Goal: Obtain resource: Download file/media

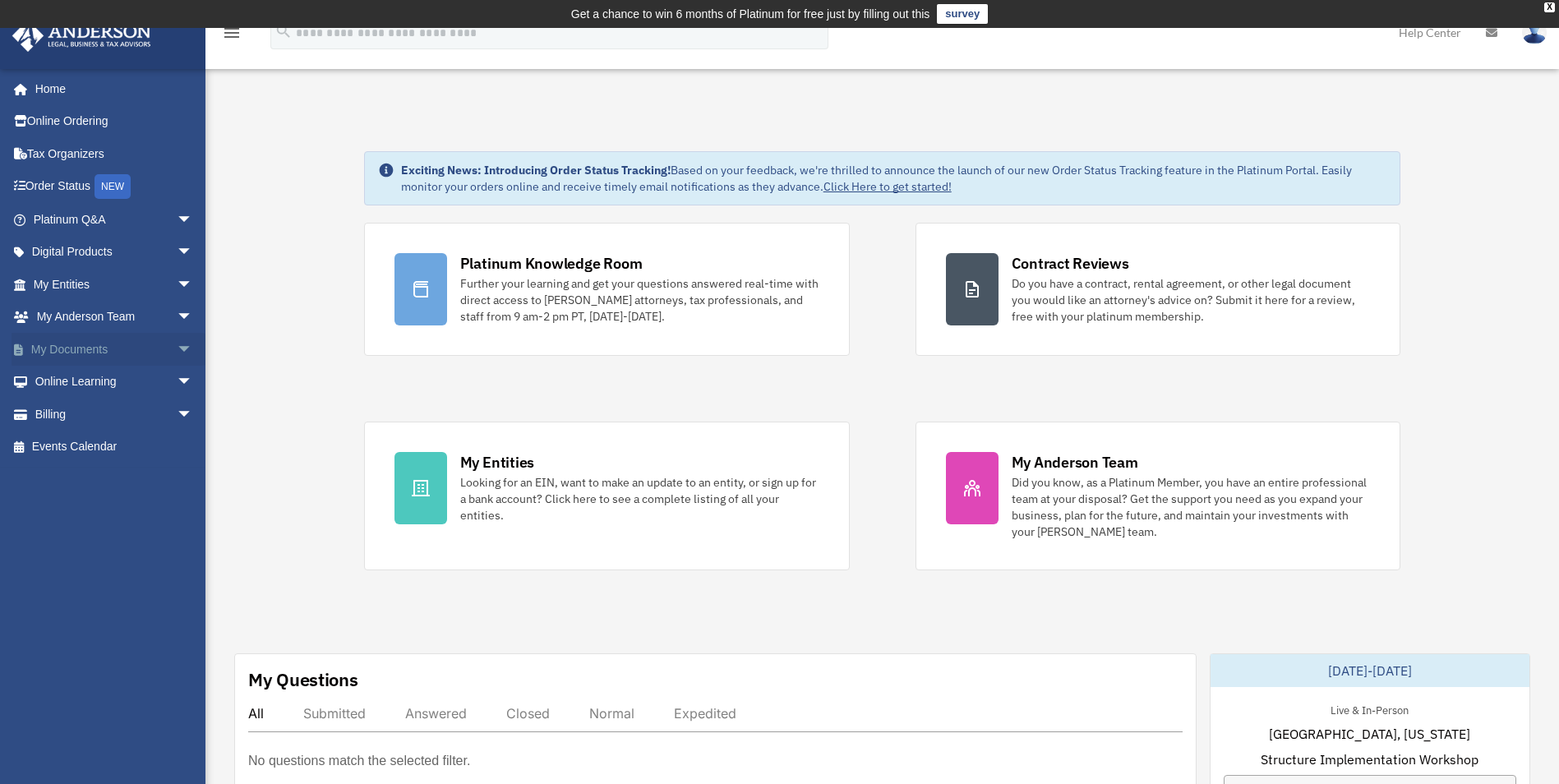
click at [67, 344] on link "My Documents arrow_drop_down" at bounding box center [115, 348] width 207 height 33
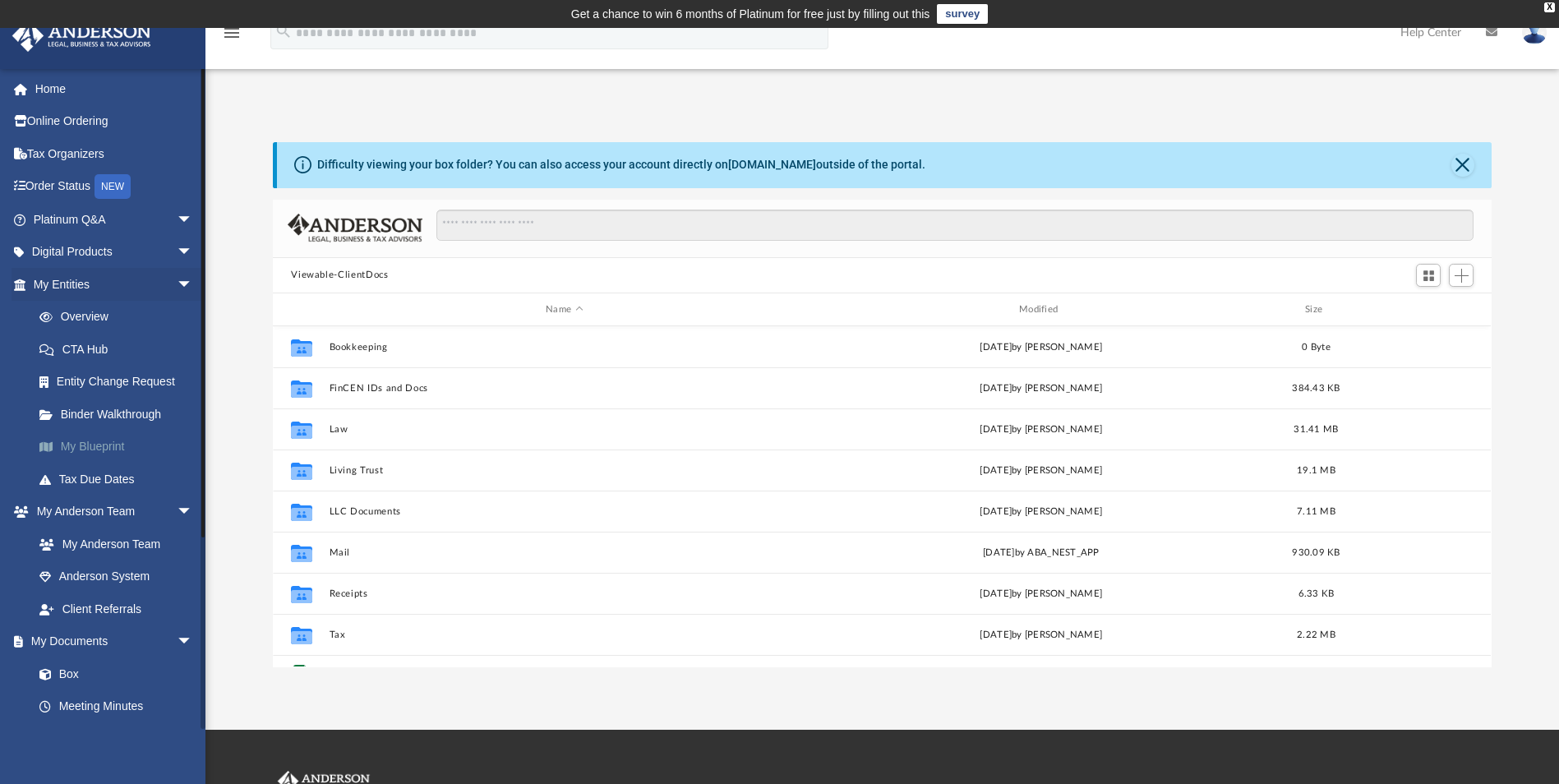
scroll to position [362, 1206]
click at [78, 672] on link "Box" at bounding box center [120, 673] width 195 height 33
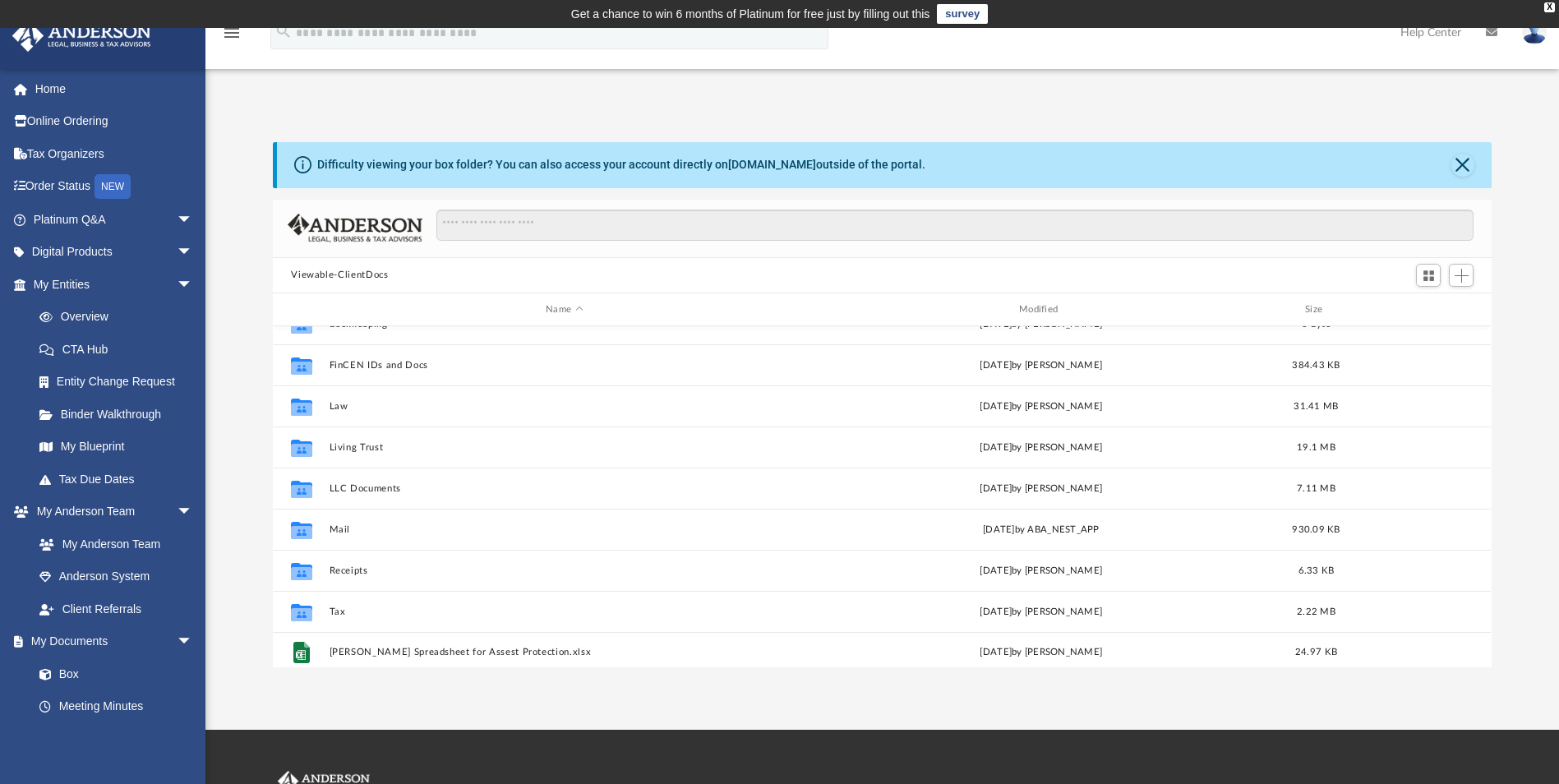
scroll to position [29, 0]
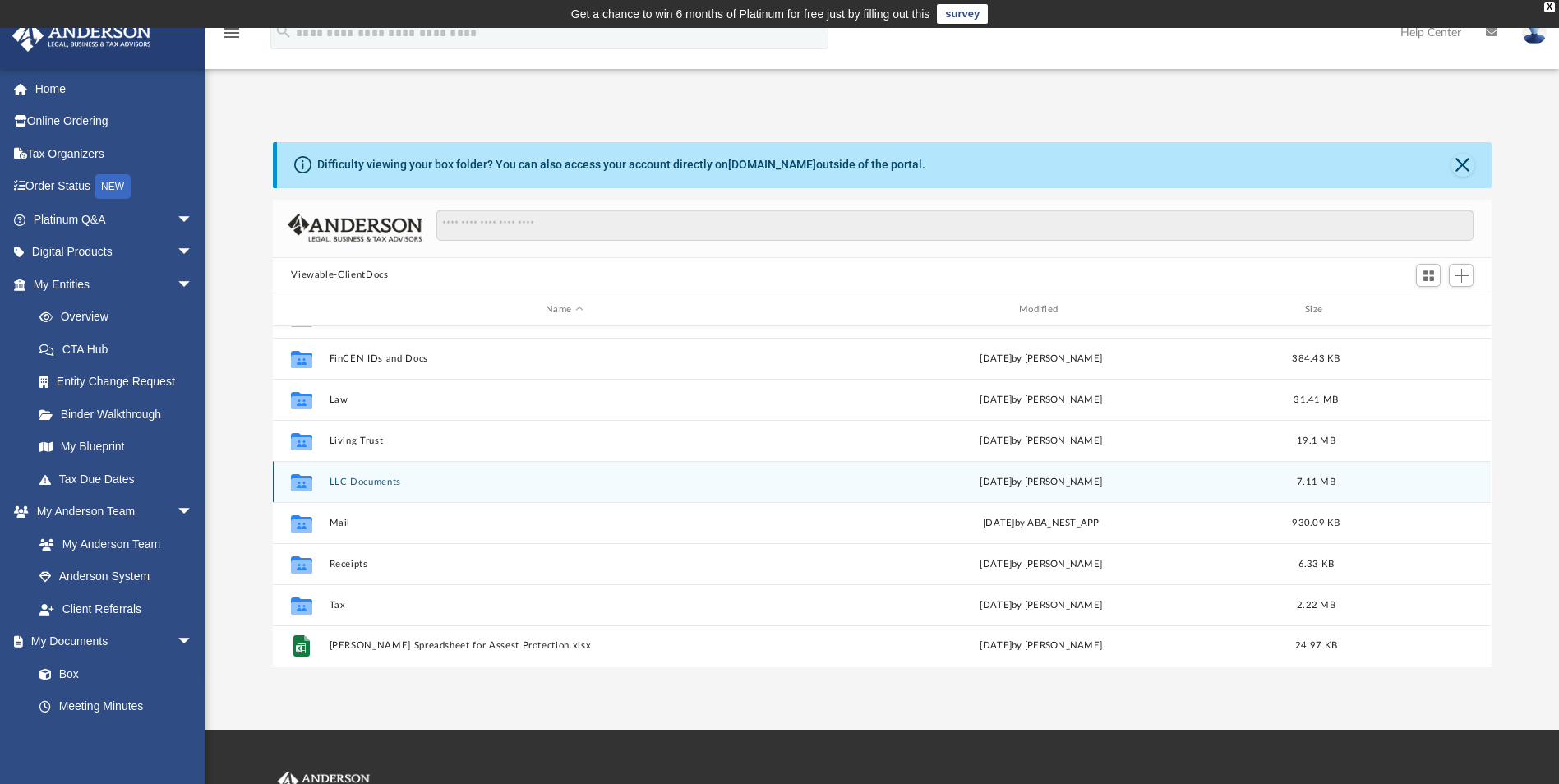
click at [364, 479] on button "LLC Documents" at bounding box center [564, 482] width 470 height 11
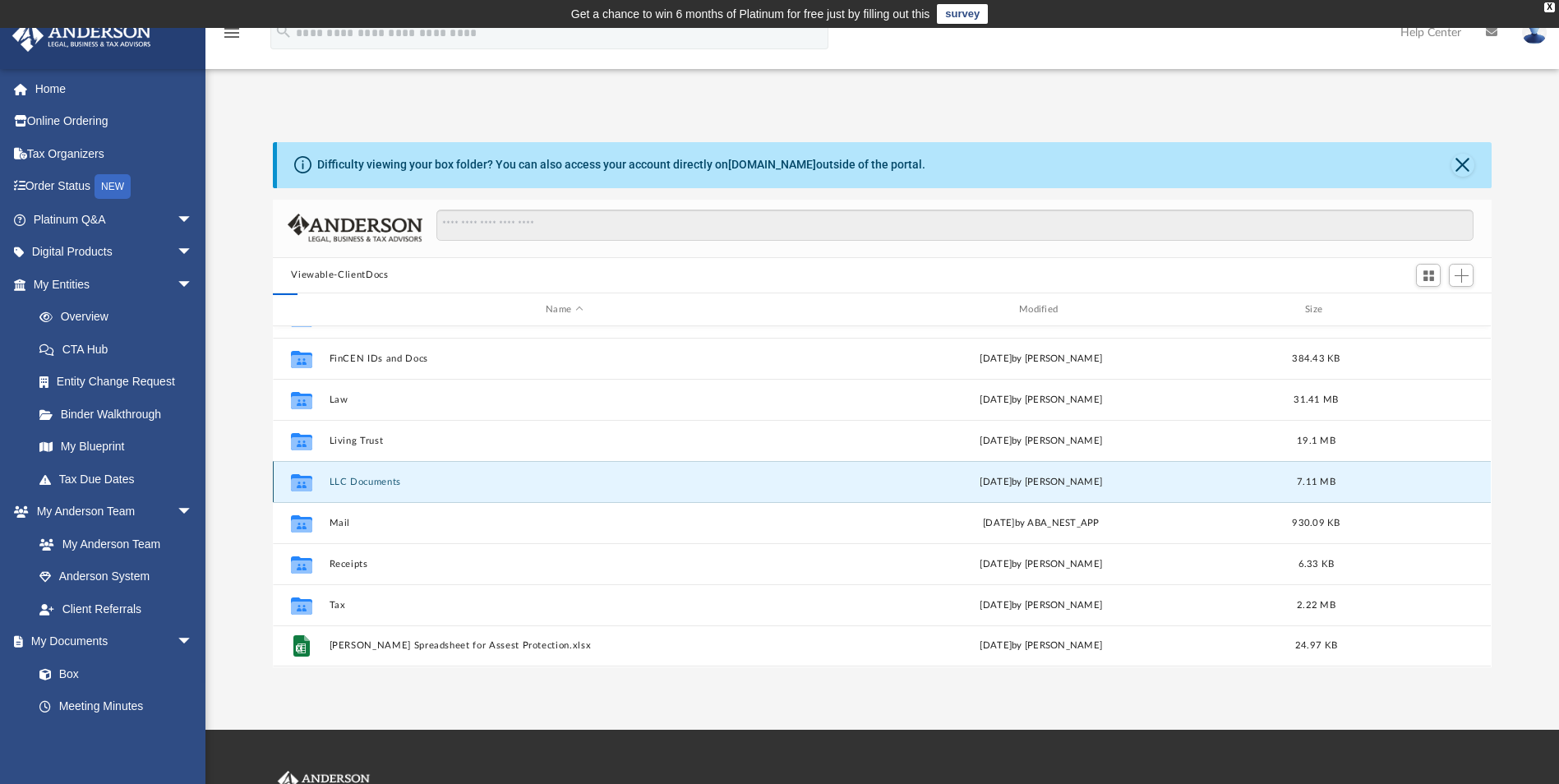
click at [364, 479] on button "LLC Documents" at bounding box center [564, 482] width 470 height 11
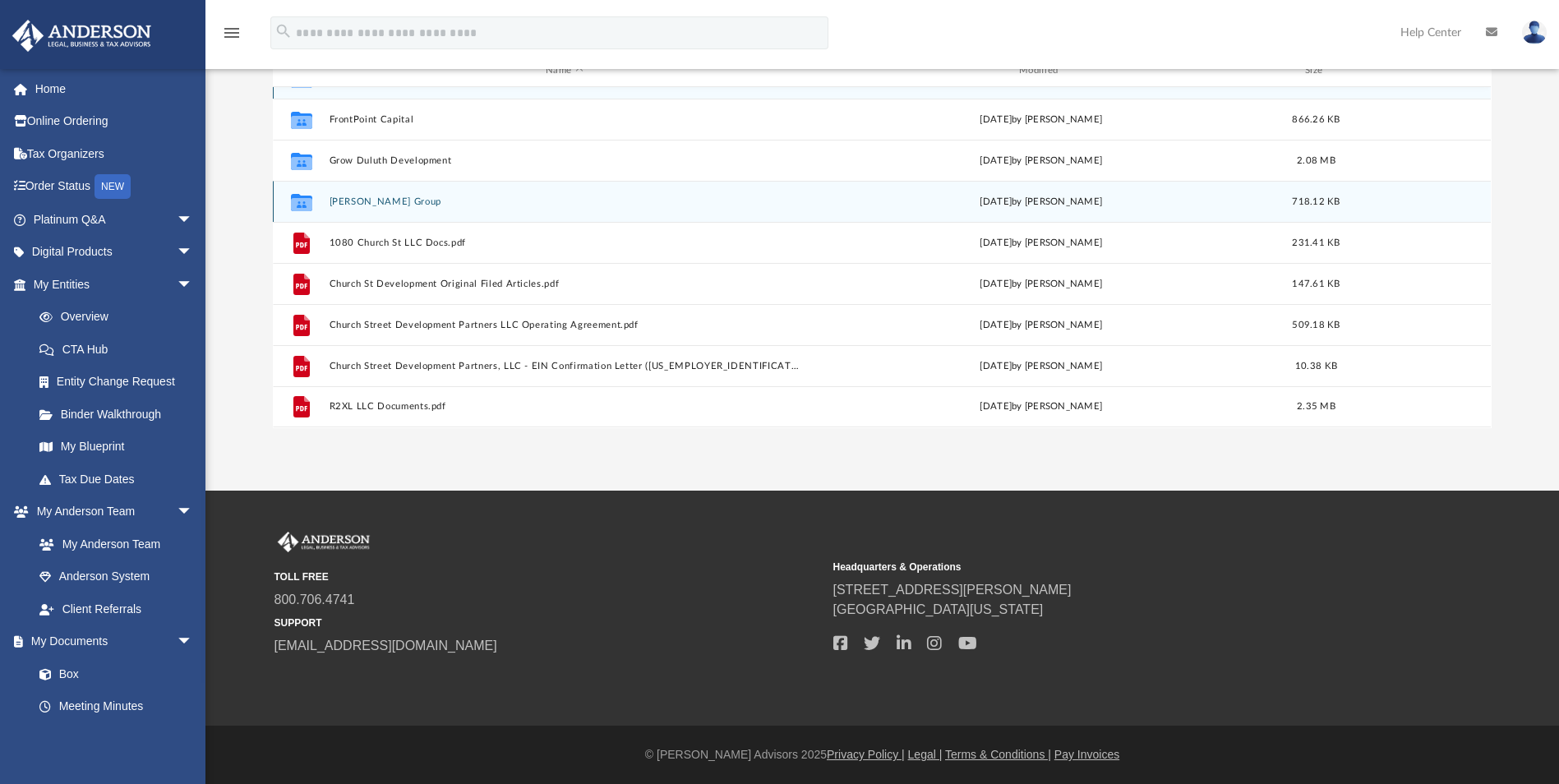
scroll to position [0, 0]
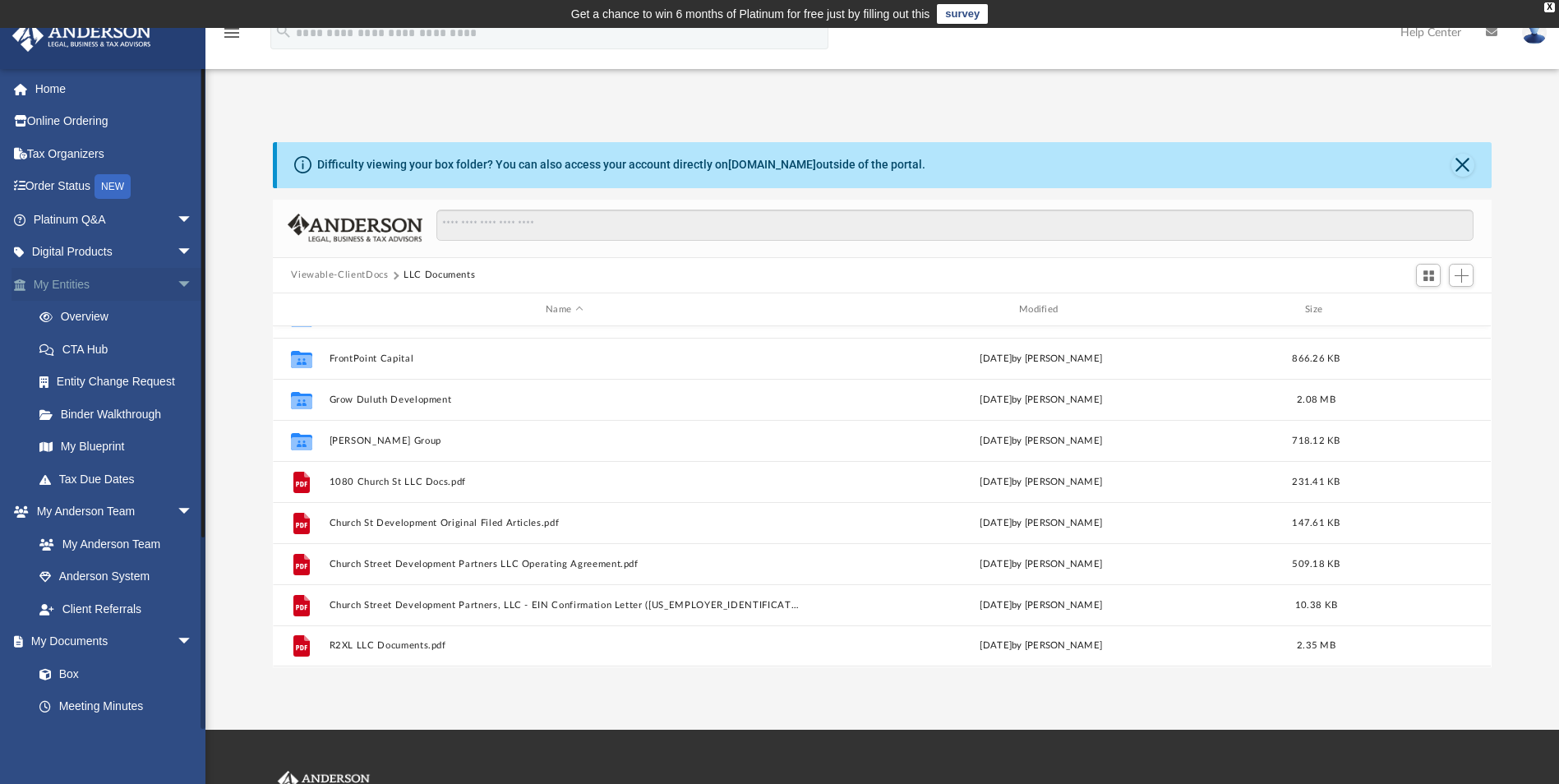
click at [72, 285] on link "My Entities arrow_drop_down" at bounding box center [115, 284] width 207 height 33
click at [127, 415] on link "Binder Walkthrough" at bounding box center [120, 414] width 195 height 33
click at [85, 416] on link "Binder Walkthrough" at bounding box center [120, 414] width 195 height 33
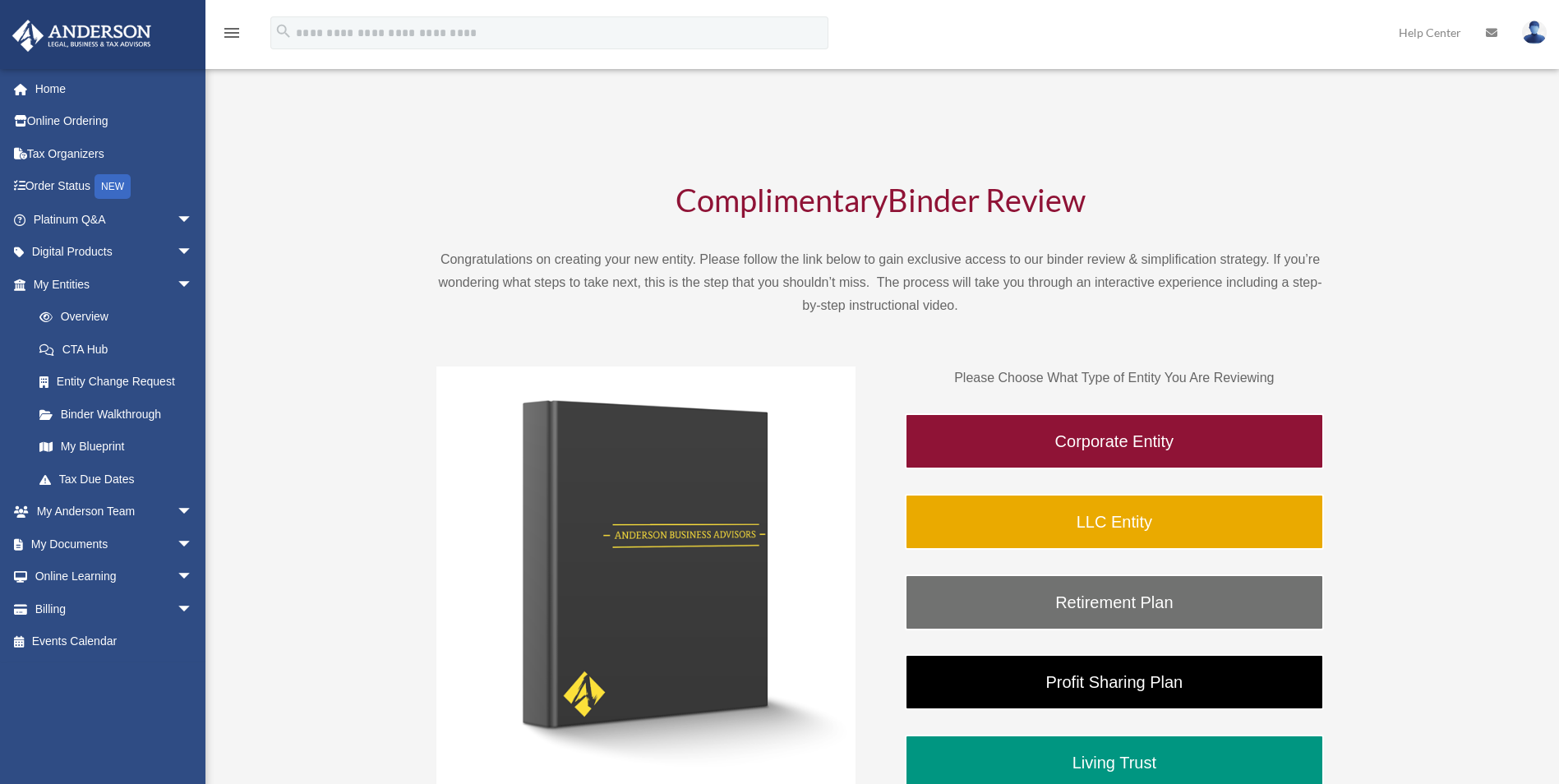
click at [49, 414] on span at bounding box center [55, 415] width 13 height 12
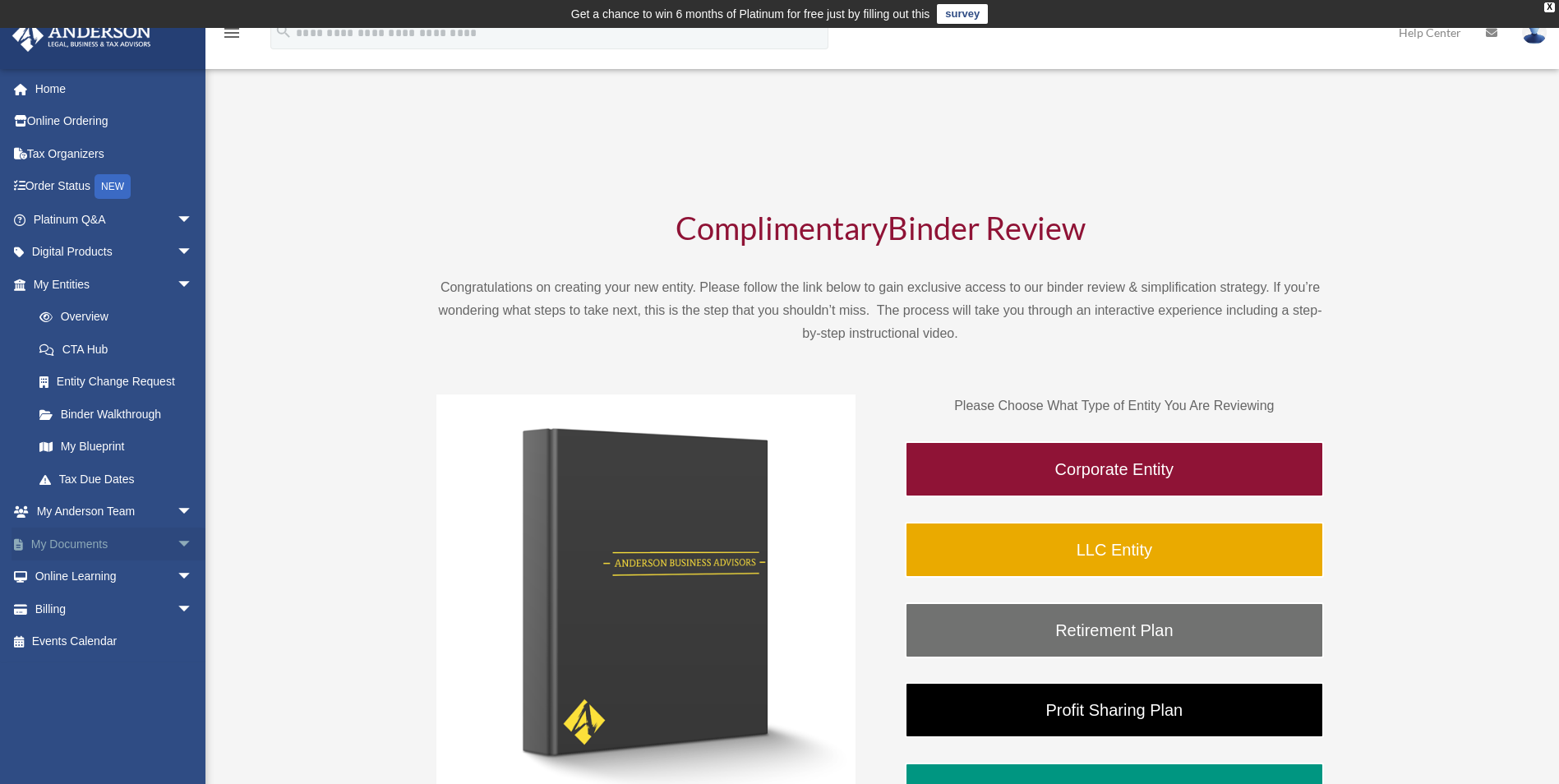
click at [176, 542] on span "arrow_drop_down" at bounding box center [192, 544] width 33 height 34
click at [75, 572] on link "Box" at bounding box center [120, 576] width 195 height 33
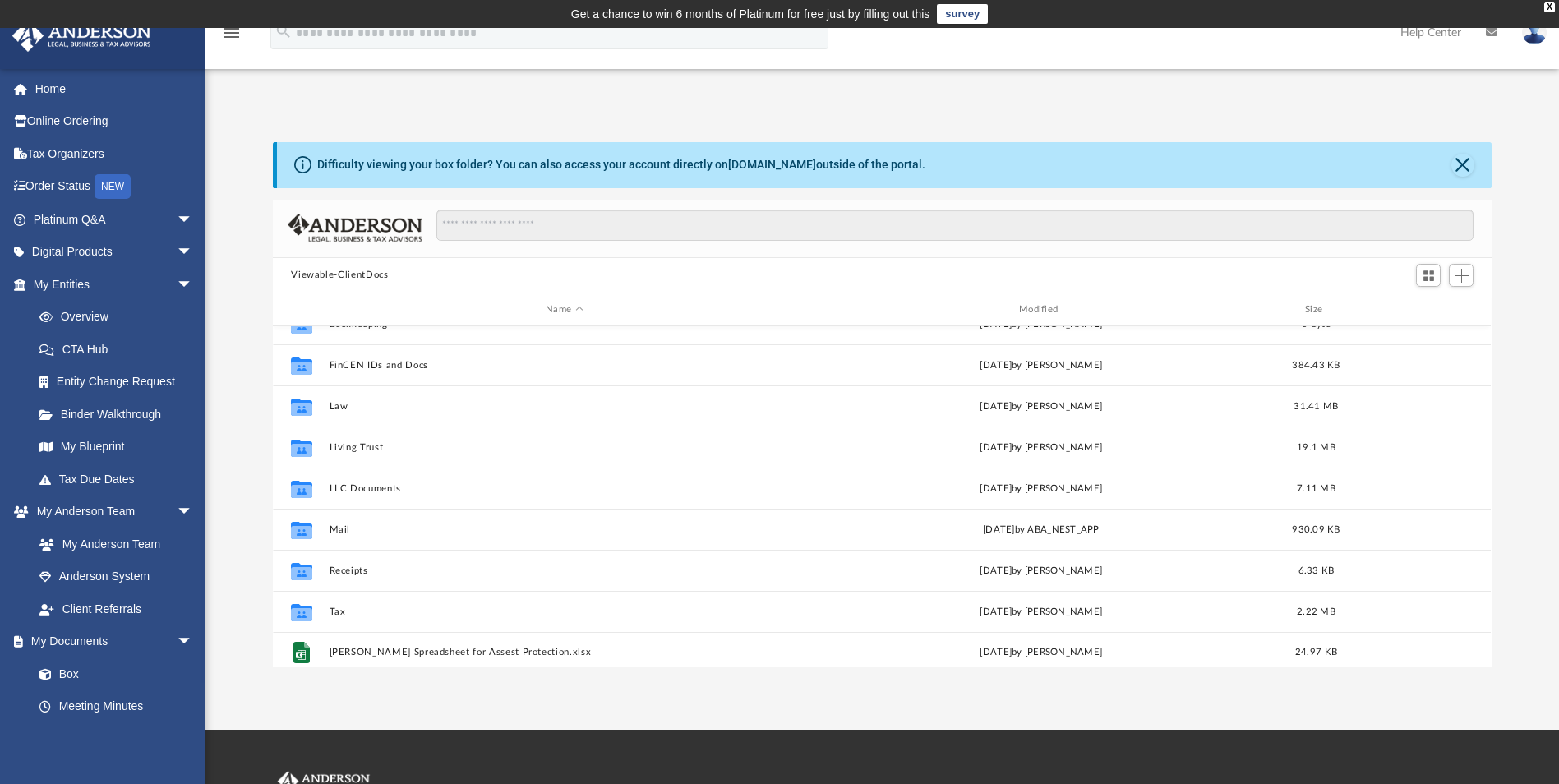
scroll to position [29, 0]
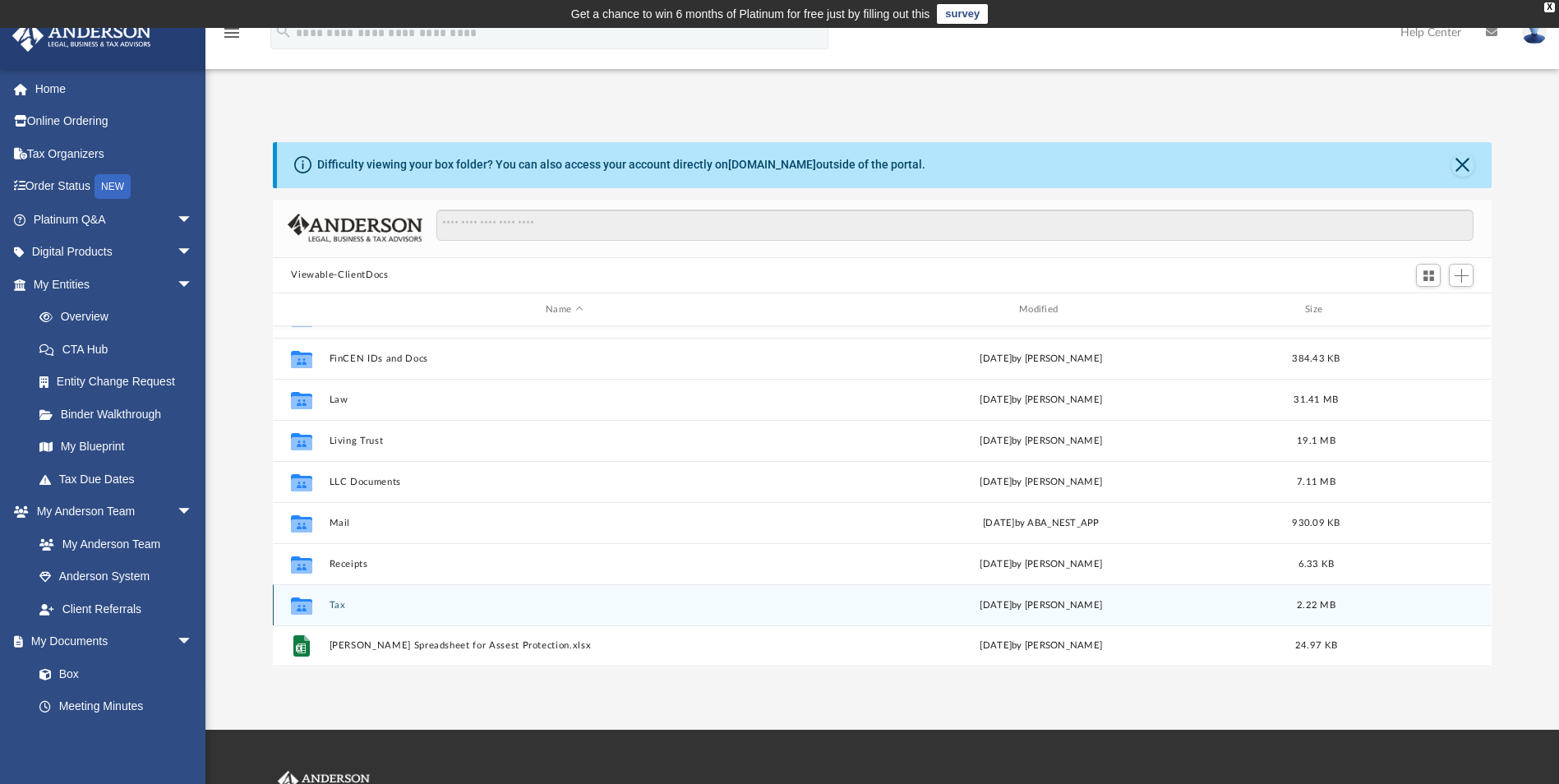
click at [337, 609] on button "Tax" at bounding box center [564, 604] width 470 height 11
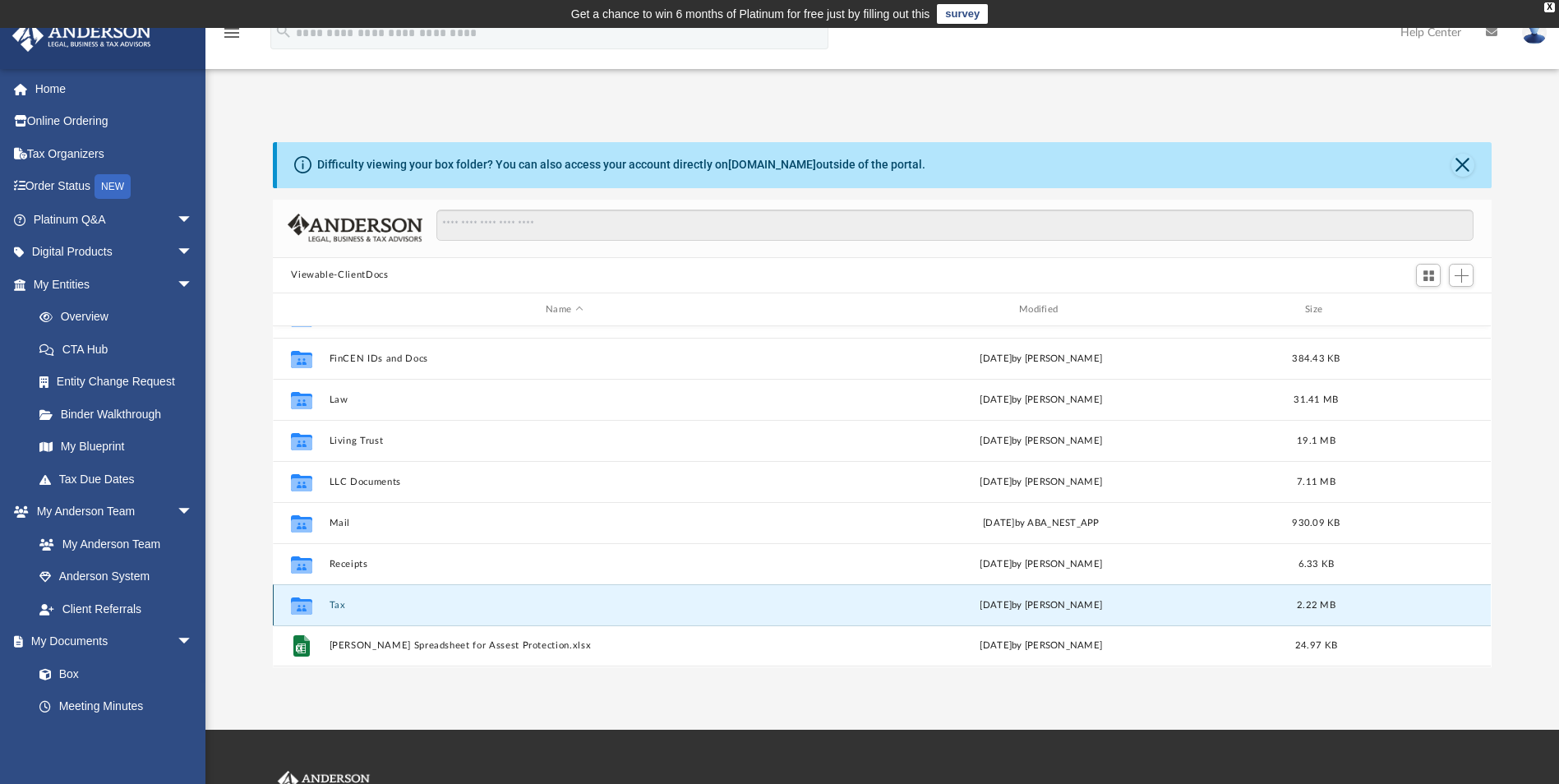
click at [337, 609] on button "Tax" at bounding box center [564, 604] width 470 height 11
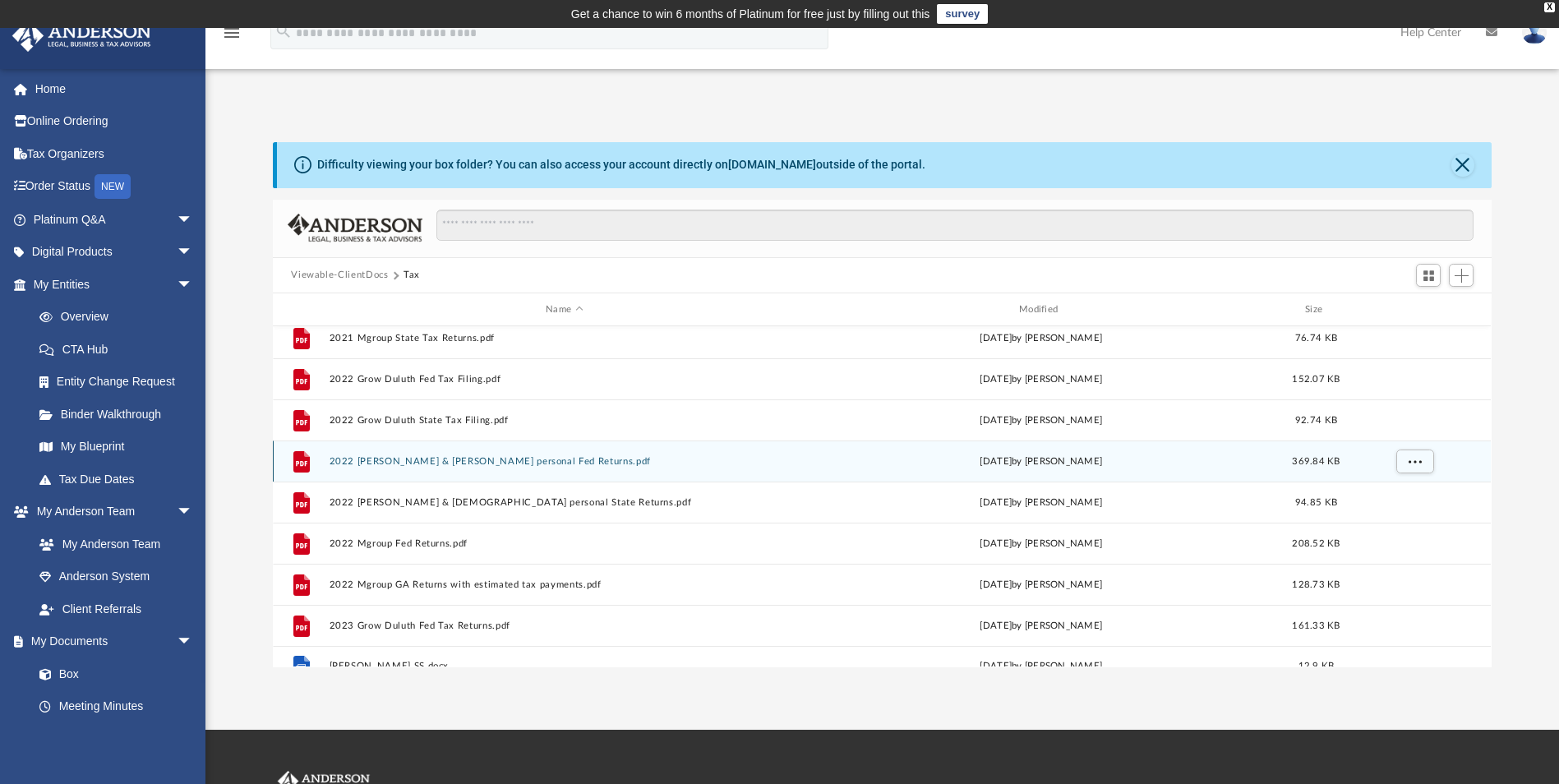
scroll to position [0, 0]
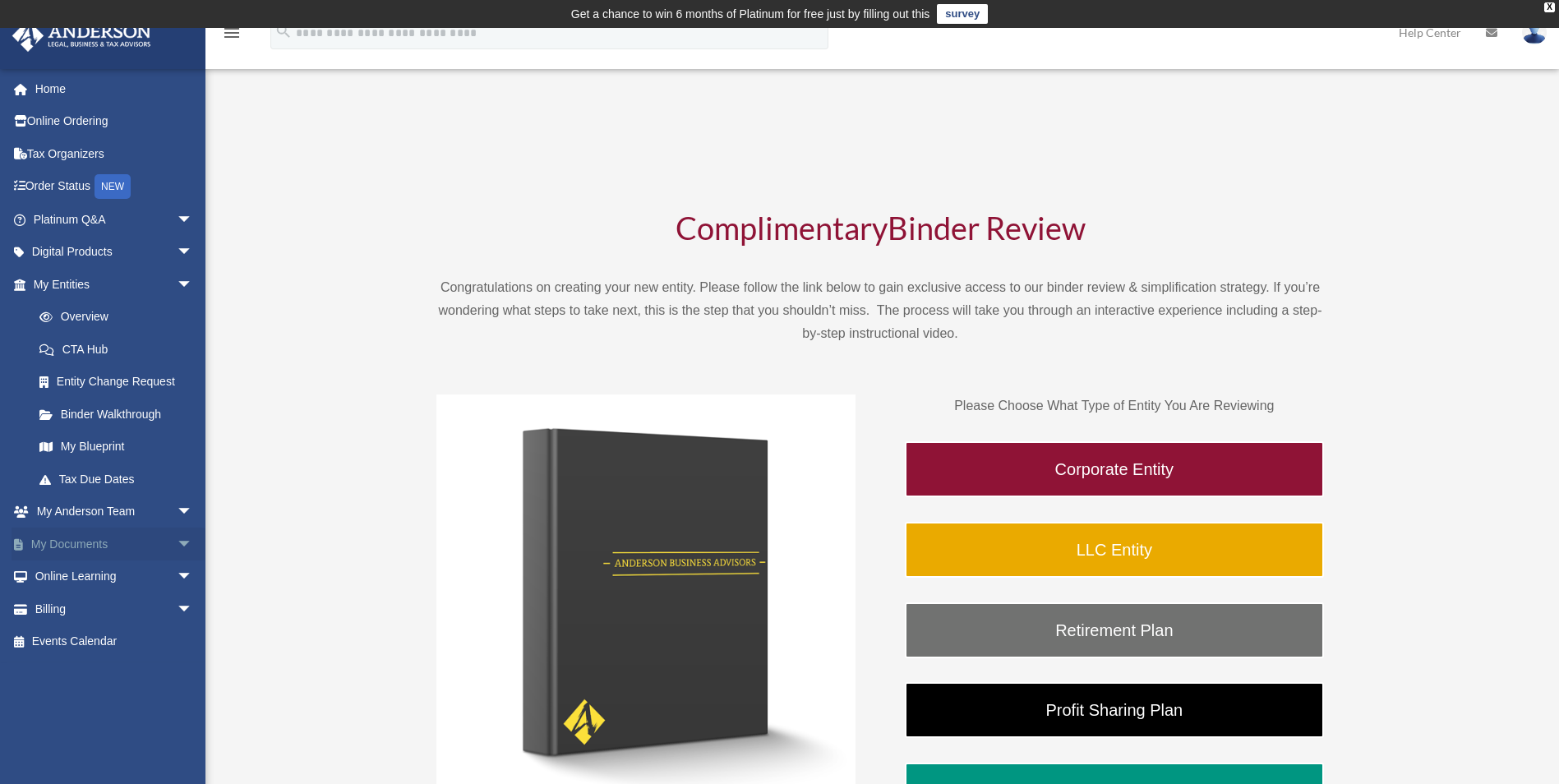
click at [176, 550] on span "arrow_drop_down" at bounding box center [192, 544] width 33 height 34
click at [70, 569] on link "Box" at bounding box center [120, 576] width 195 height 33
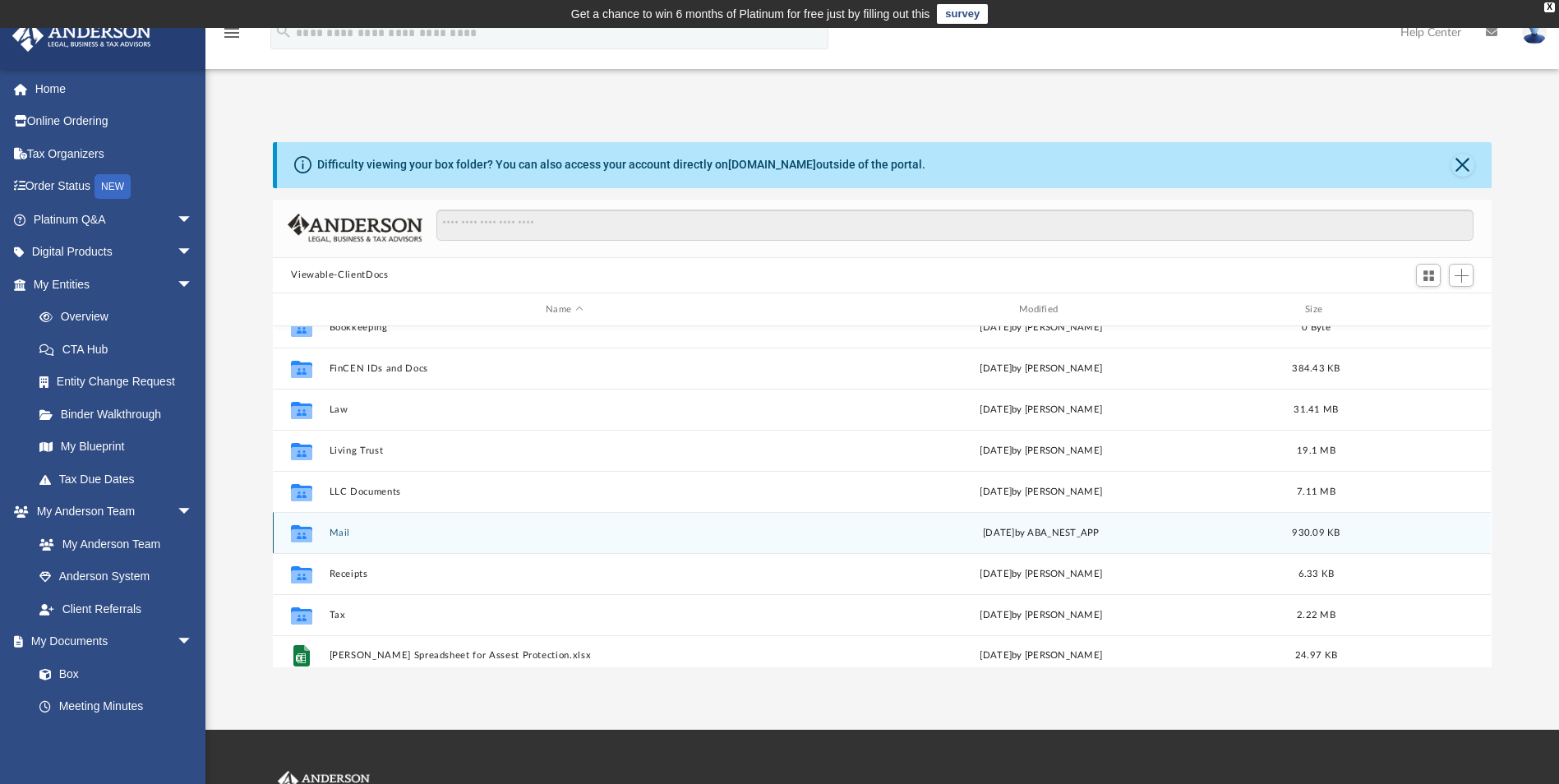
scroll to position [29, 0]
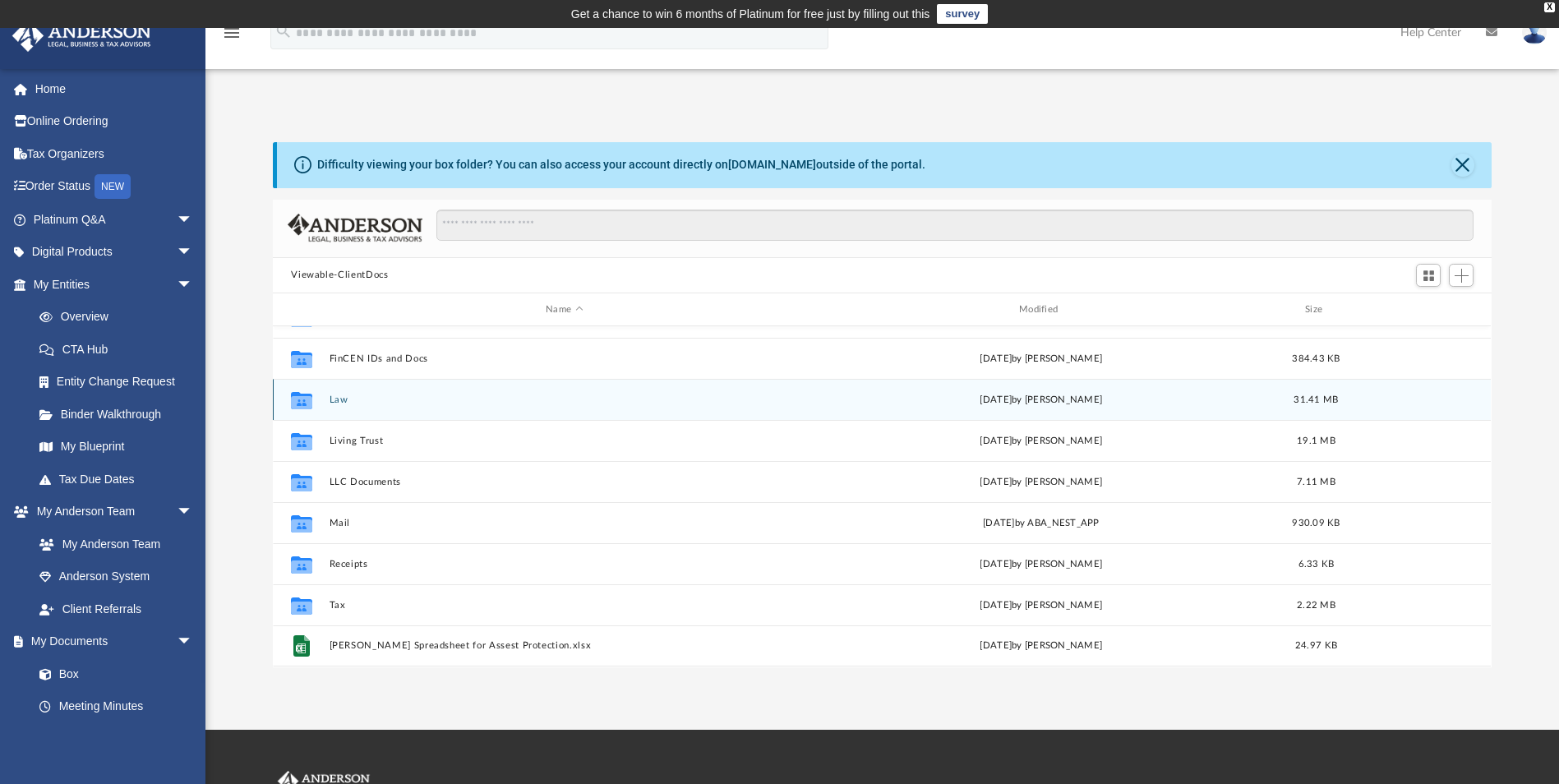
click at [354, 400] on button "Law" at bounding box center [564, 400] width 470 height 11
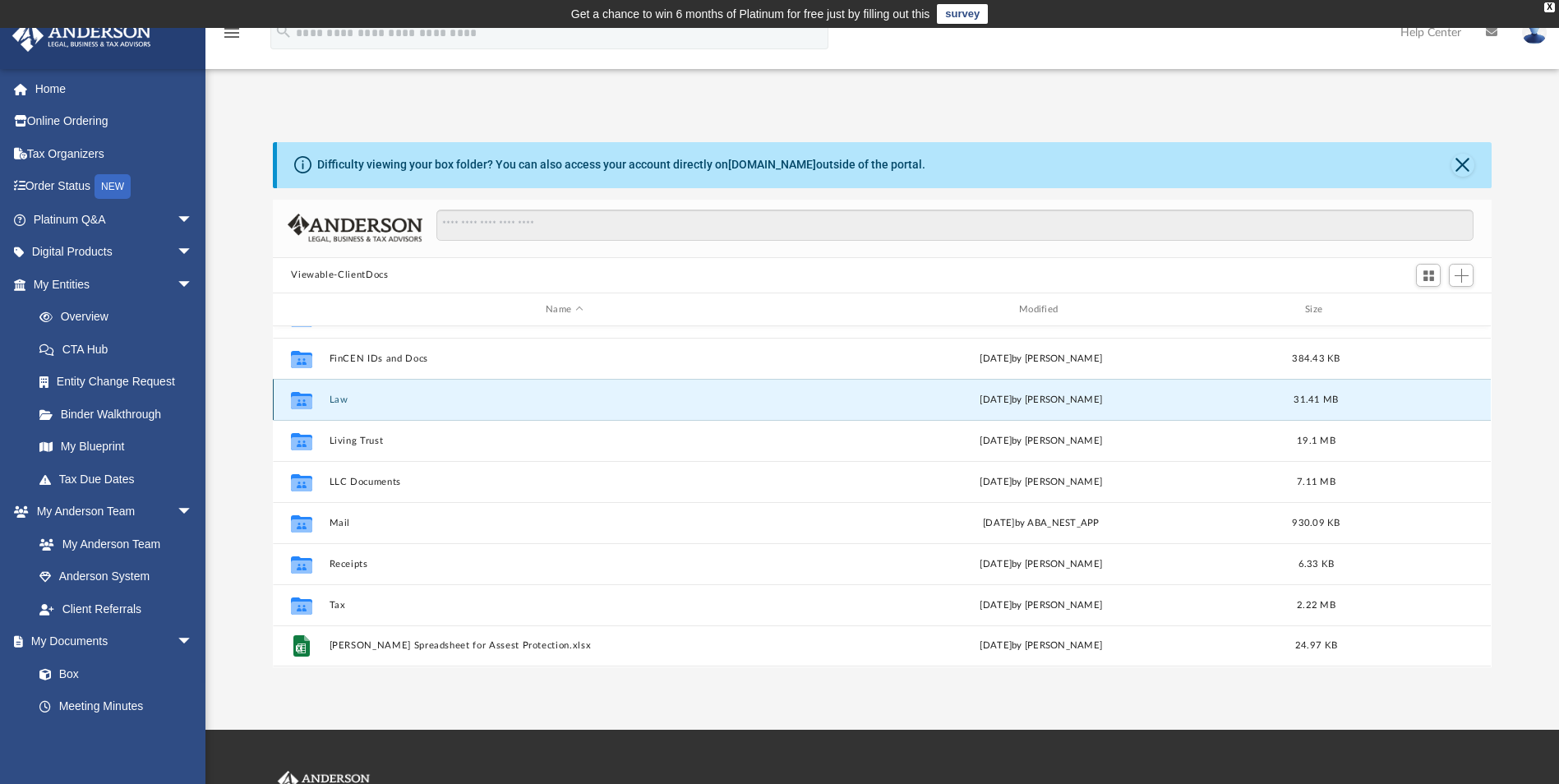
click at [354, 400] on button "Law" at bounding box center [564, 400] width 470 height 11
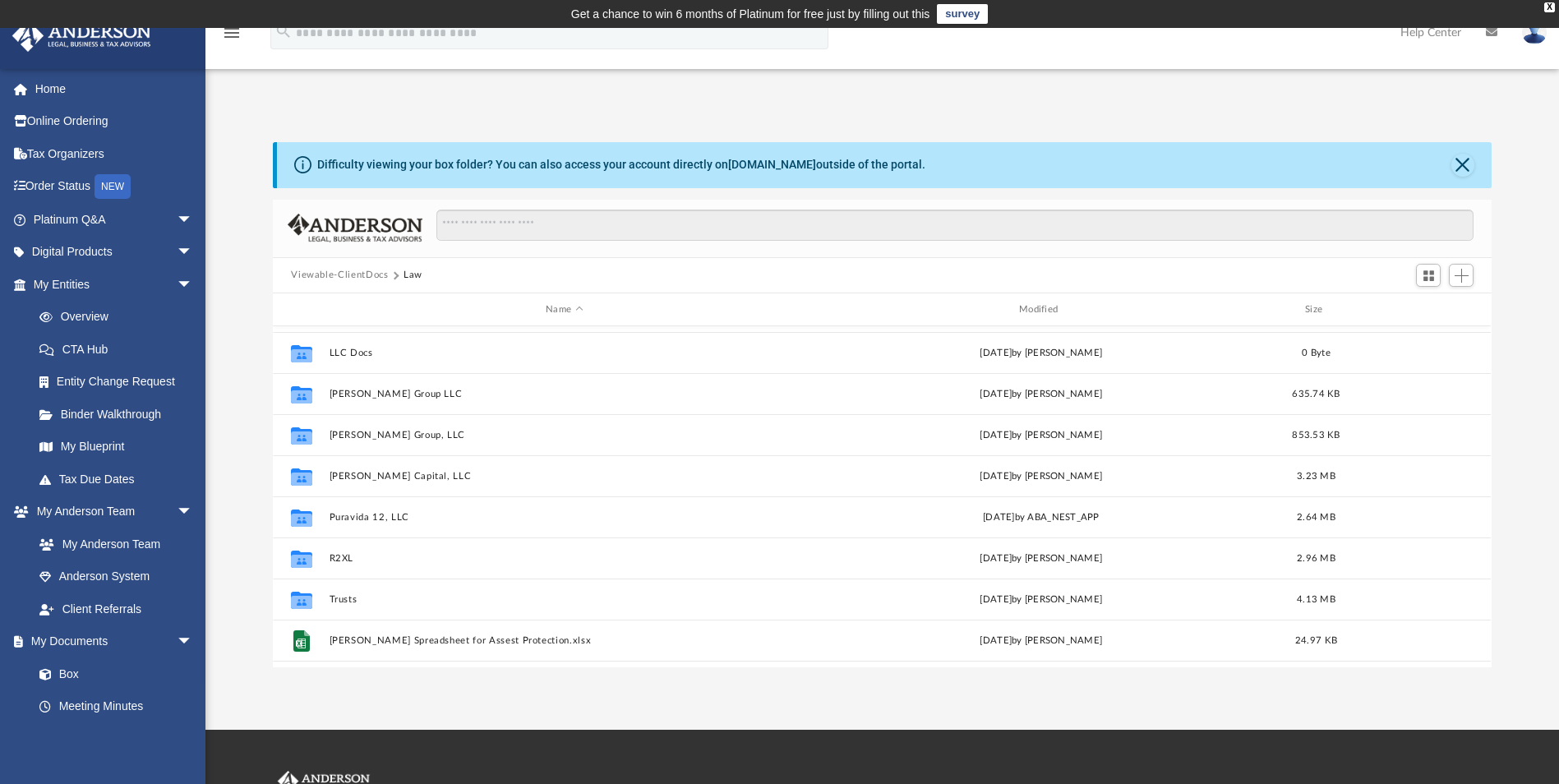
scroll to position [317, 0]
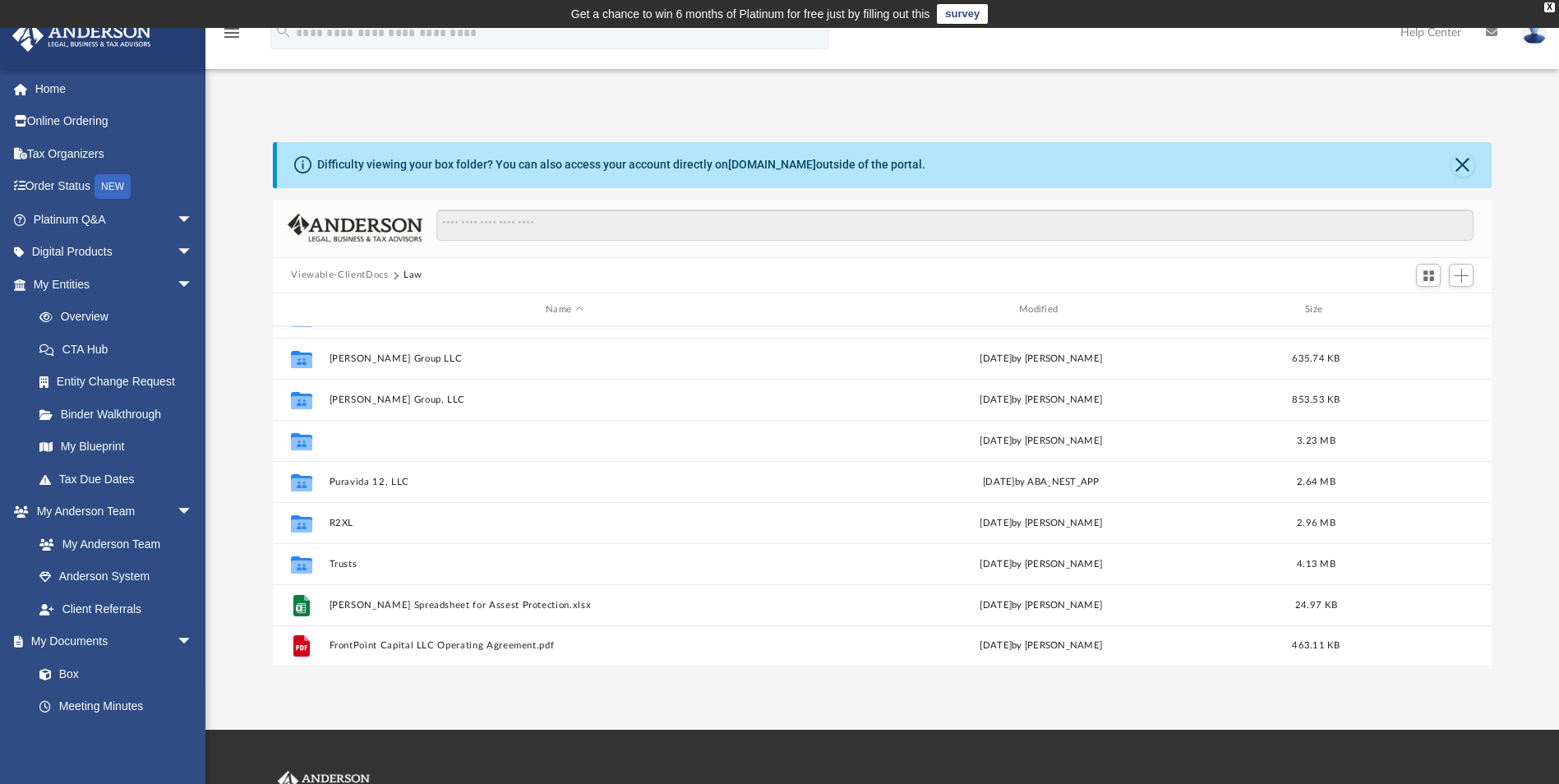
click at [463, 444] on button "Pete Shaw Capital, LLC" at bounding box center [564, 441] width 470 height 11
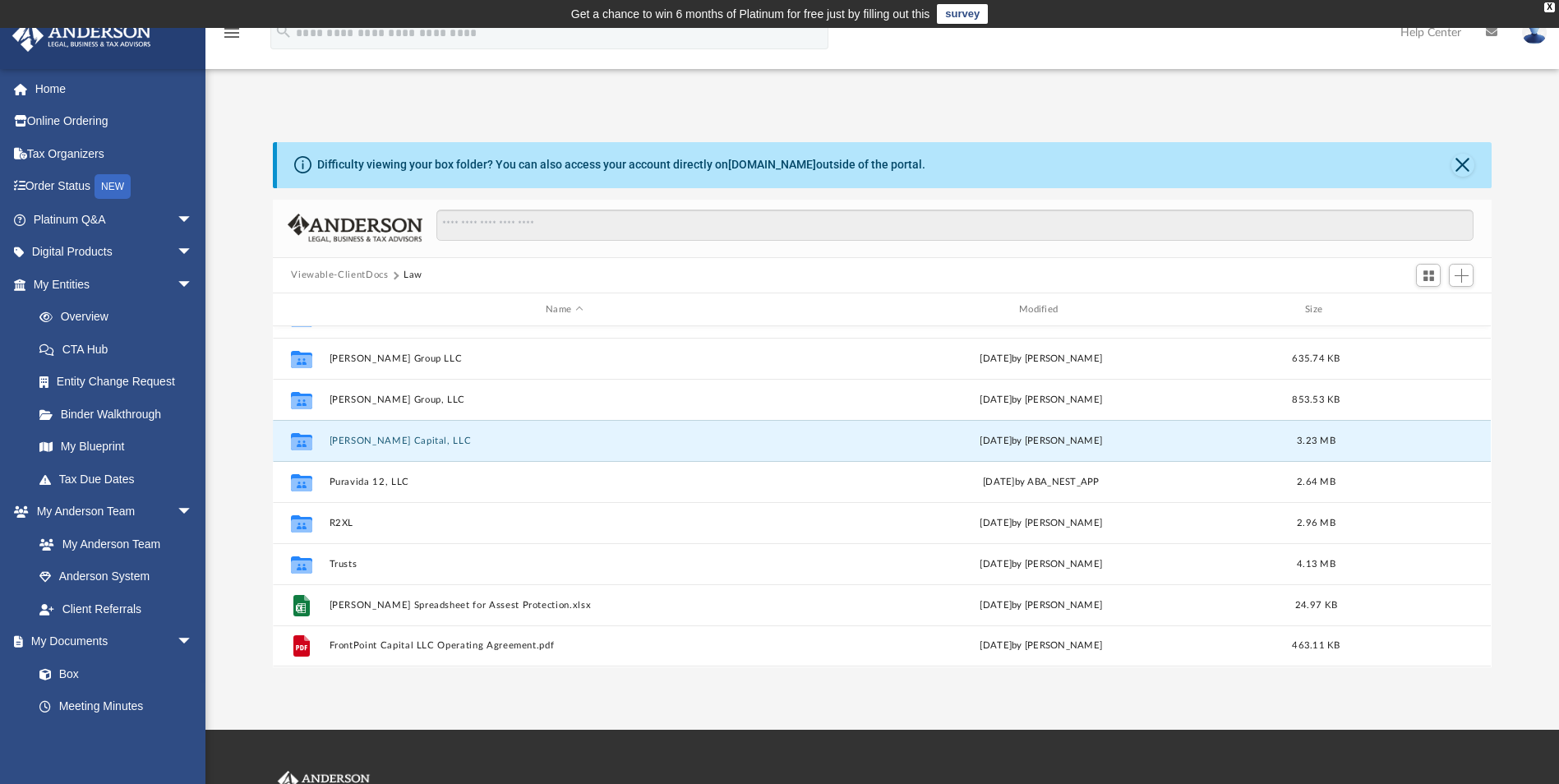
click at [463, 444] on button "Pete Shaw Capital, LLC" at bounding box center [564, 441] width 470 height 11
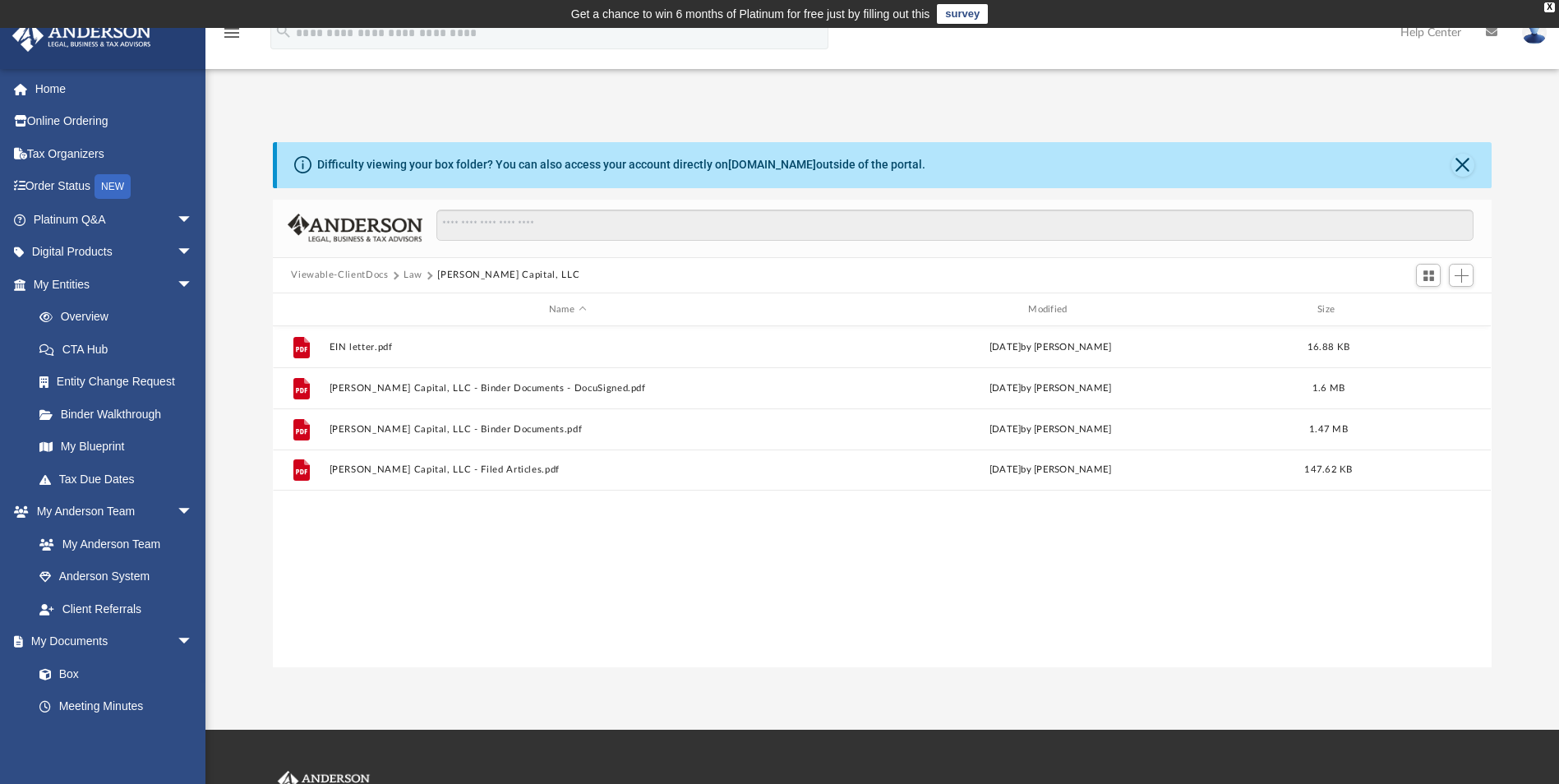
scroll to position [0, 0]
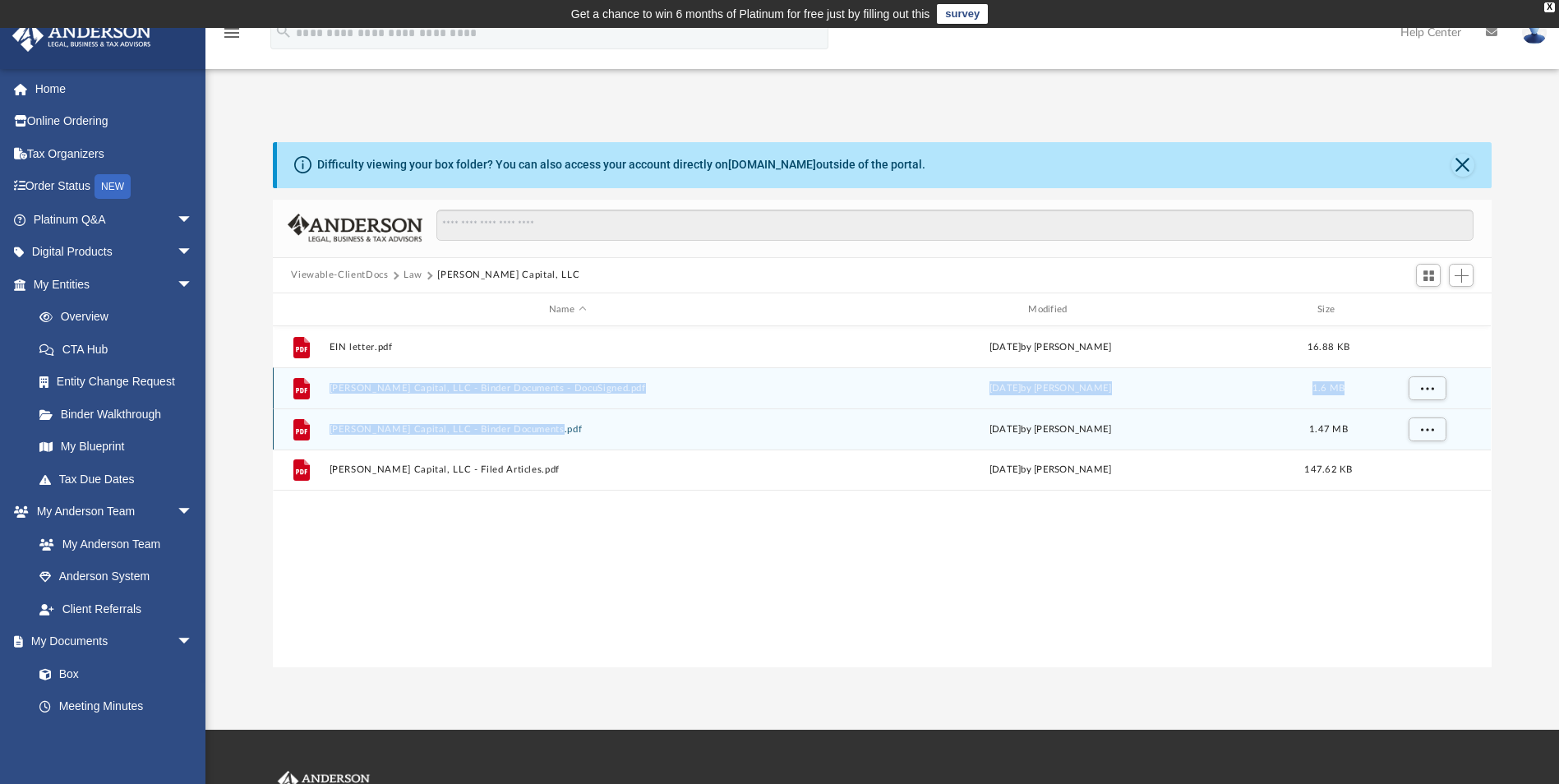
drag, startPoint x: 312, startPoint y: 384, endPoint x: 575, endPoint y: 421, distance: 265.6
click at [575, 421] on div "File EIN letter.pdf Fri Aug 29 2025 by Monica Vivanco 16.88 KB File Pete Shaw C…" at bounding box center [882, 409] width 1217 height 165
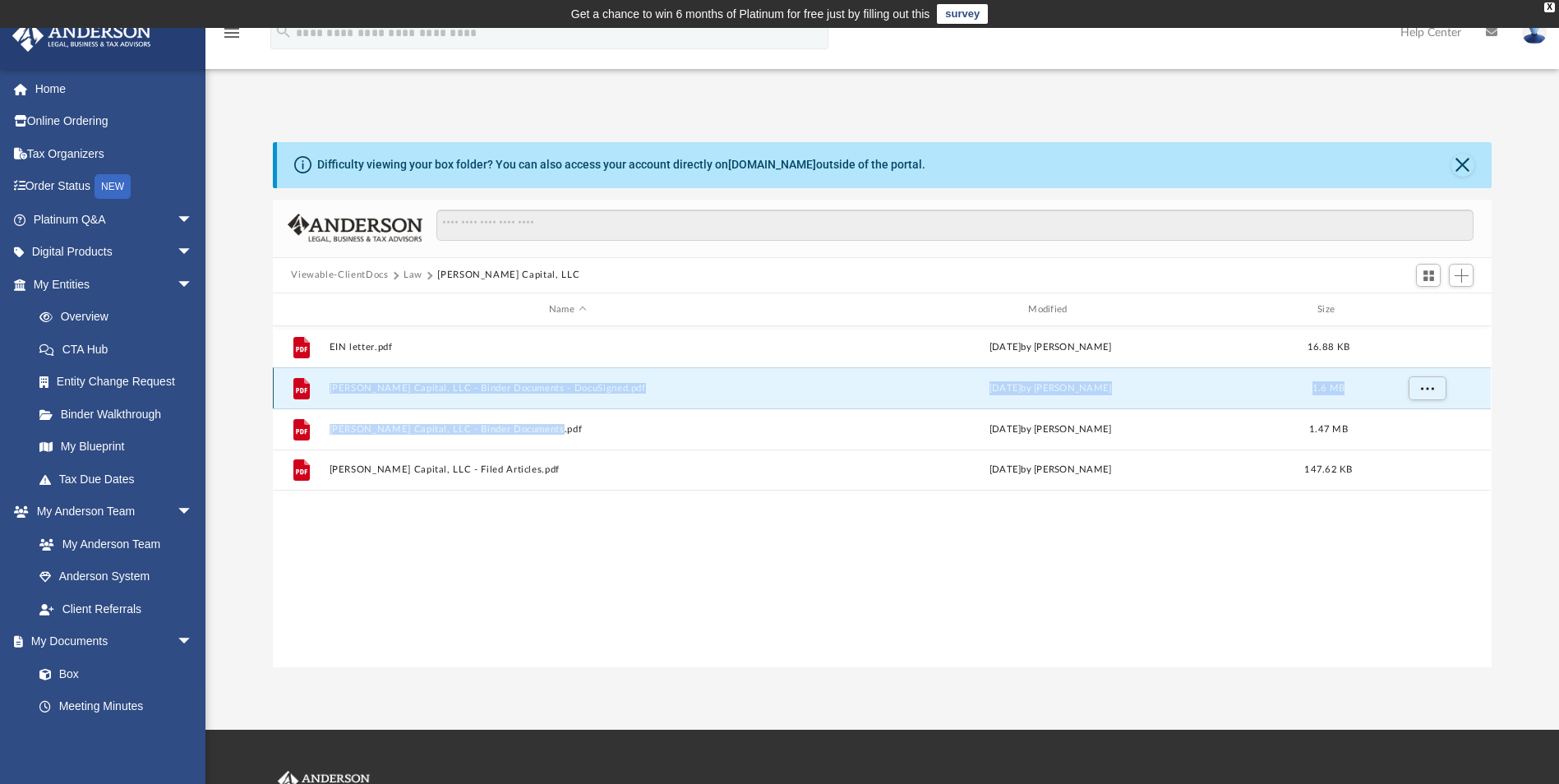
click at [333, 383] on button "Pete Shaw Capital, LLC - Binder Documents - DocuSigned.pdf" at bounding box center [567, 388] width 476 height 11
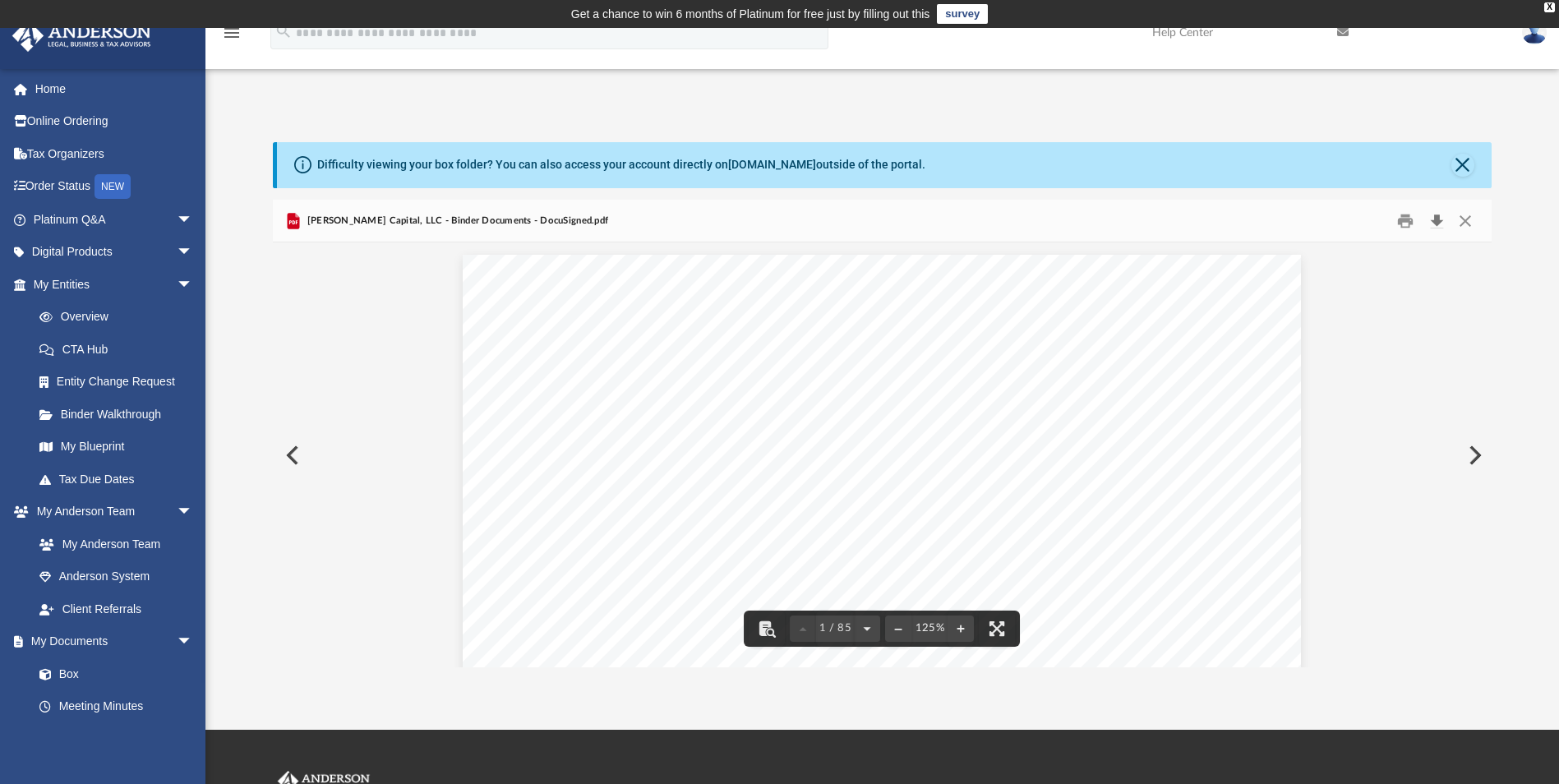
click at [1436, 223] on button "Download" at bounding box center [1436, 221] width 29 height 25
drag, startPoint x: 1485, startPoint y: 453, endPoint x: 1474, endPoint y: 422, distance: 32.9
click at [1474, 422] on div "Operating Agreement of Pete Shaw Capital, LLC Page 28 of 51 Assignee’s behalf t…" at bounding box center [882, 454] width 1217 height 424
drag, startPoint x: 1491, startPoint y: 601, endPoint x: 1490, endPoint y: 615, distance: 14.0
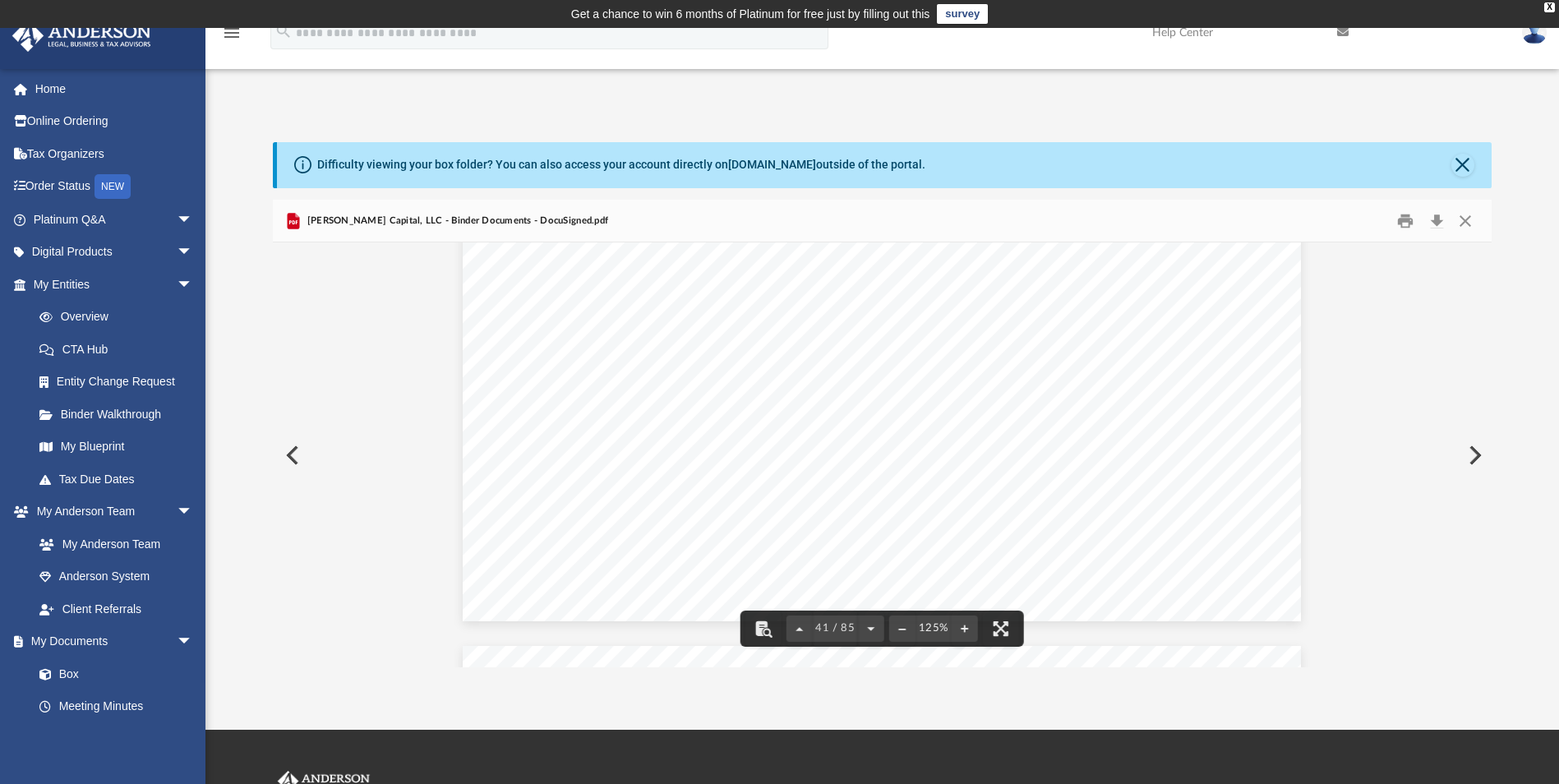
click at [1491, 602] on div "Difficulty viewing your box folder? You can also access your account directly o…" at bounding box center [882, 404] width 1353 height 525
drag, startPoint x: 1483, startPoint y: 465, endPoint x: 1488, endPoint y: 489, distance: 24.5
click at [1488, 489] on div "Operating Agreement of Pete Shaw Capital, LLC Page 27 of 51 the transfer does n…" at bounding box center [882, 454] width 1217 height 424
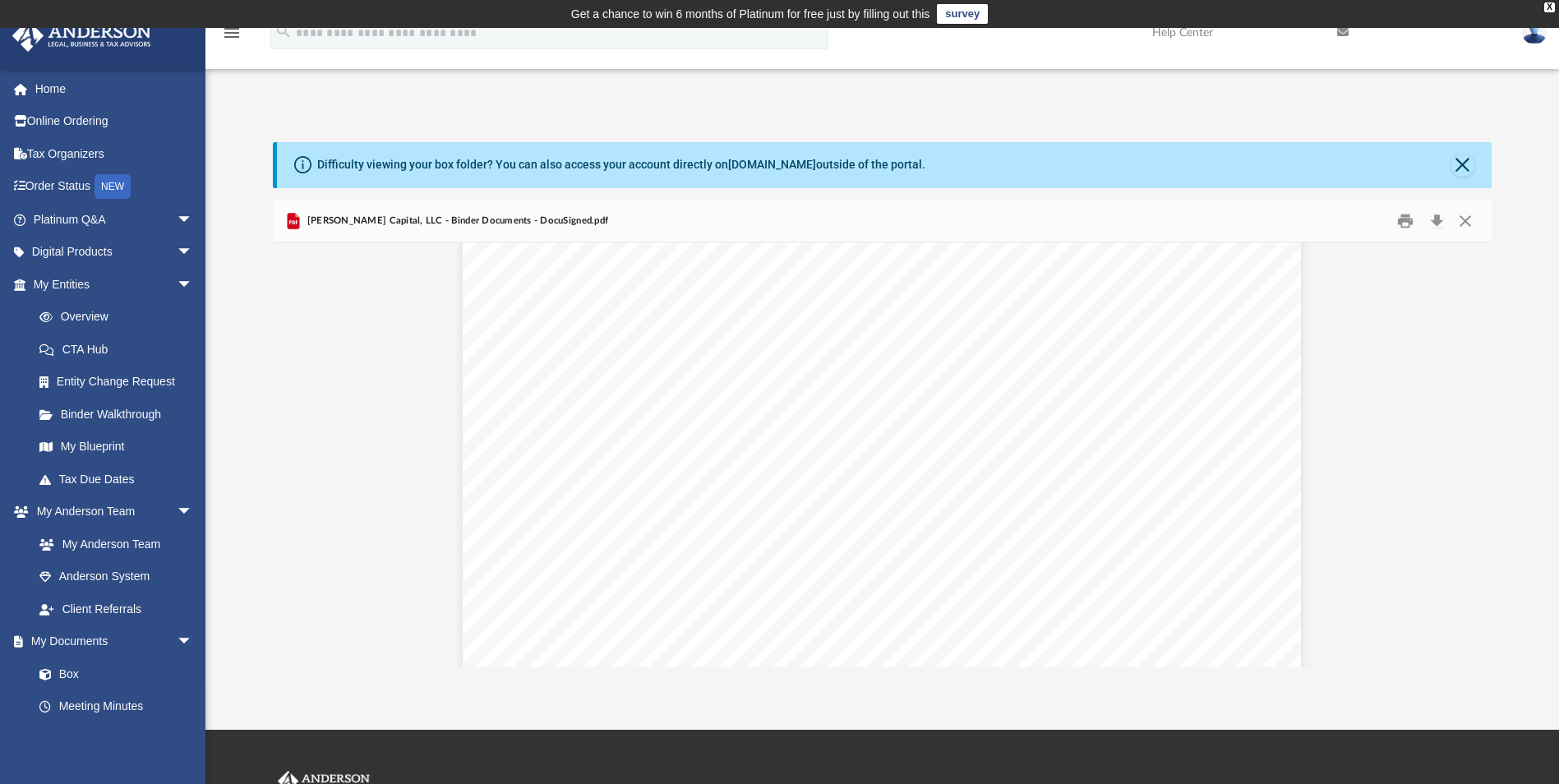
scroll to position [85256, 0]
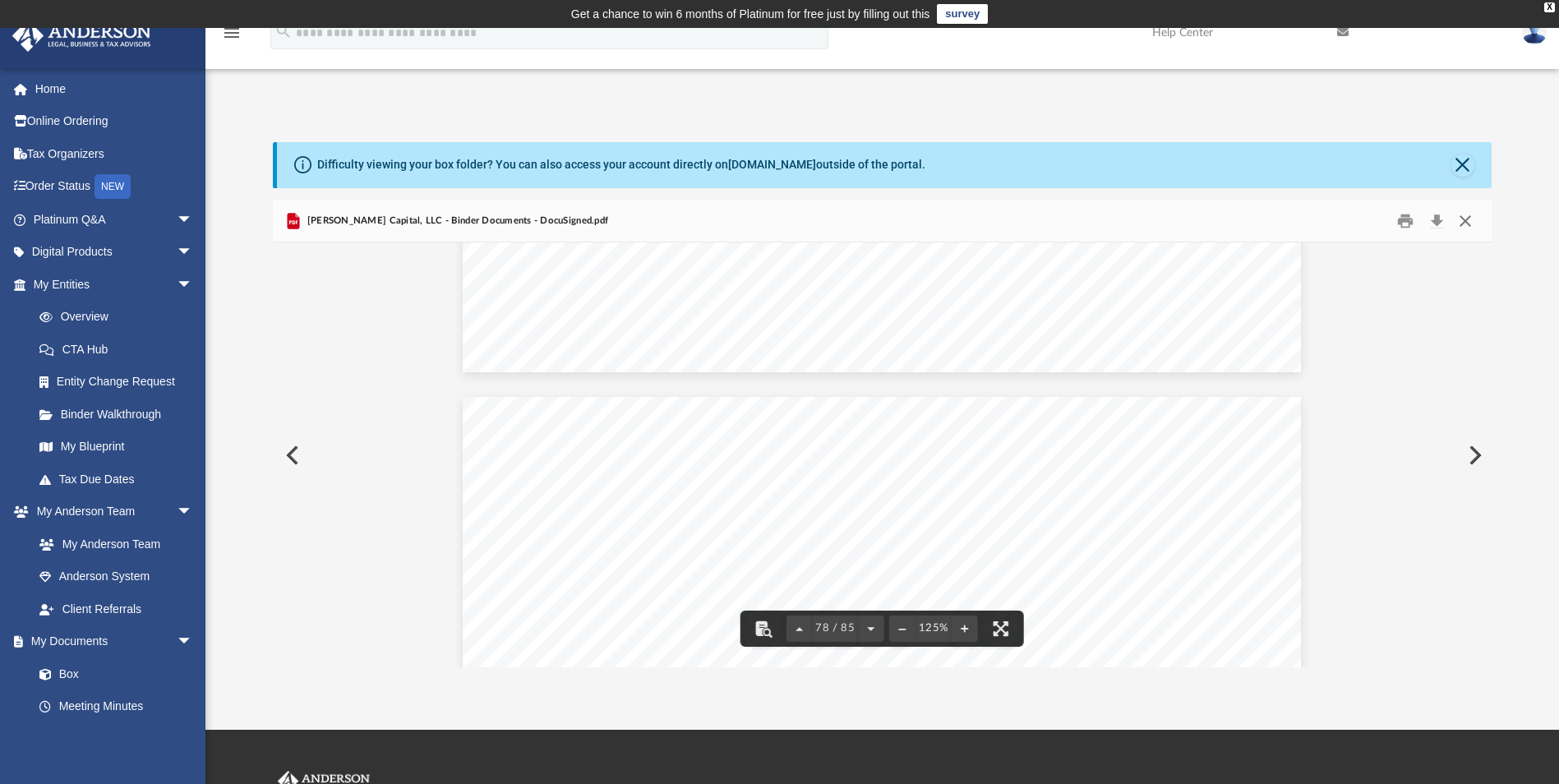
click at [1467, 223] on button "Close" at bounding box center [1464, 221] width 29 height 25
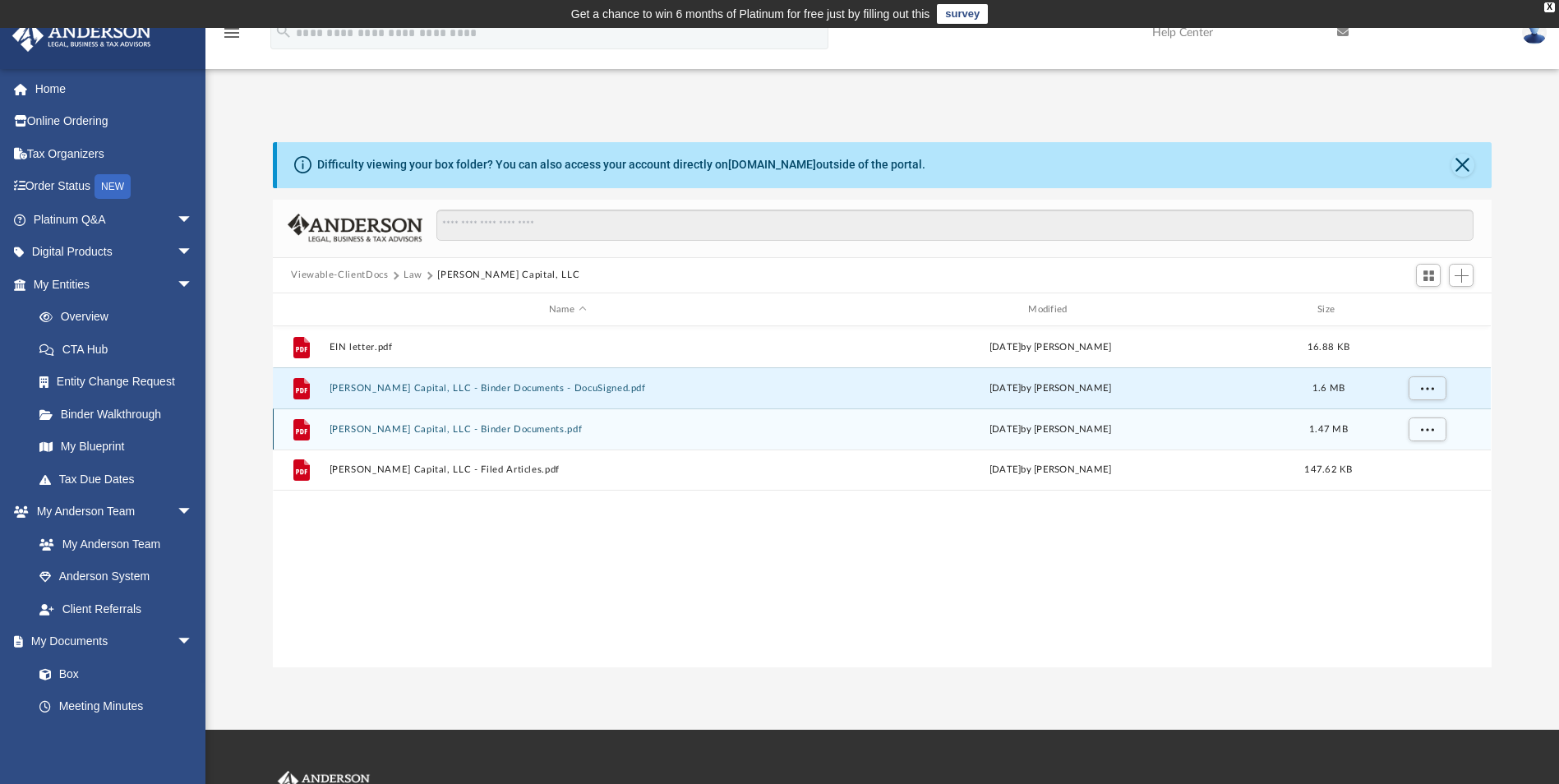
click at [467, 434] on button "Pete Shaw Capital, LLC - Binder Documents.pdf" at bounding box center [567, 429] width 476 height 11
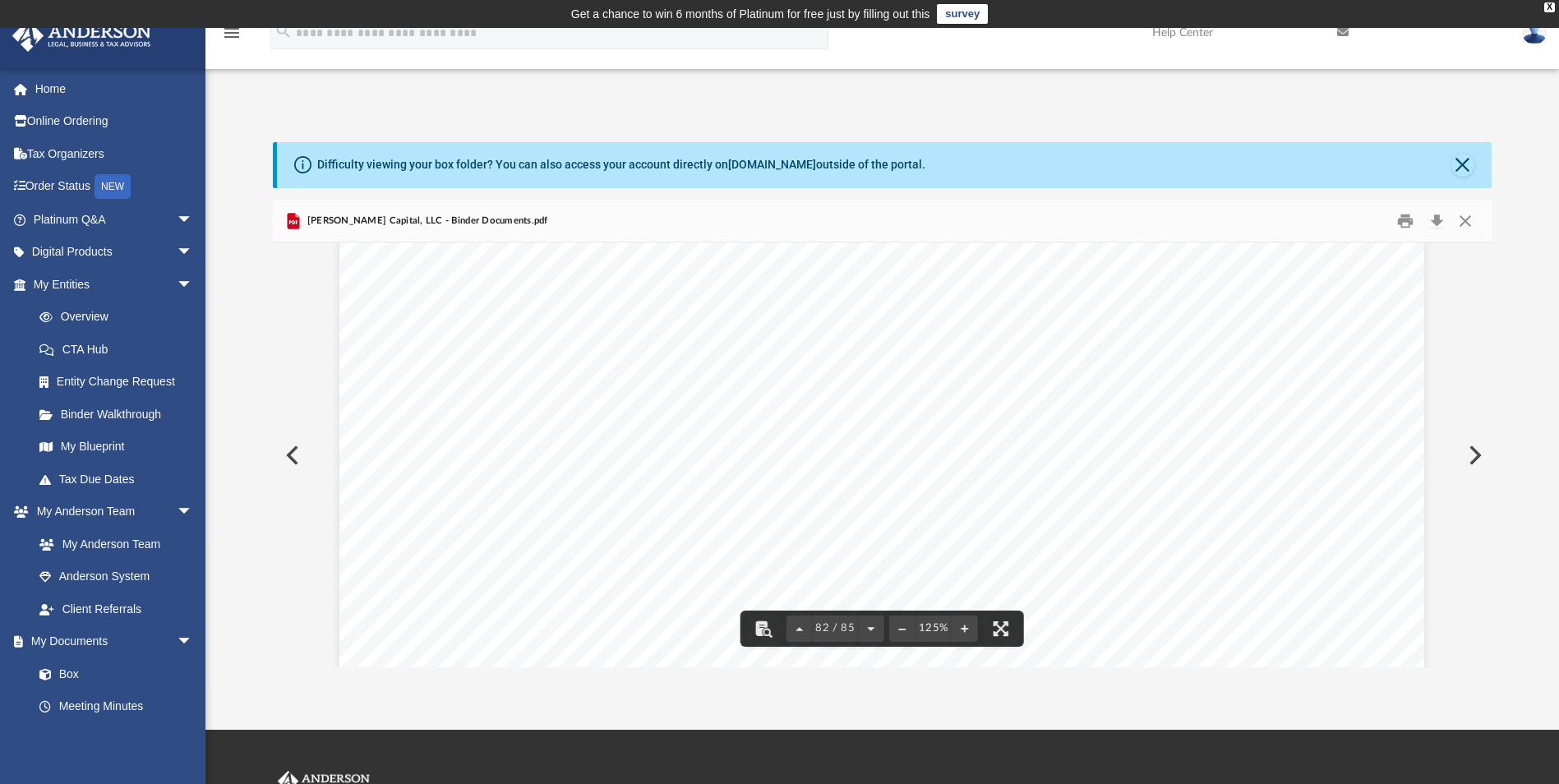
scroll to position [90456, 0]
click at [1466, 171] on button "Close" at bounding box center [1462, 165] width 23 height 23
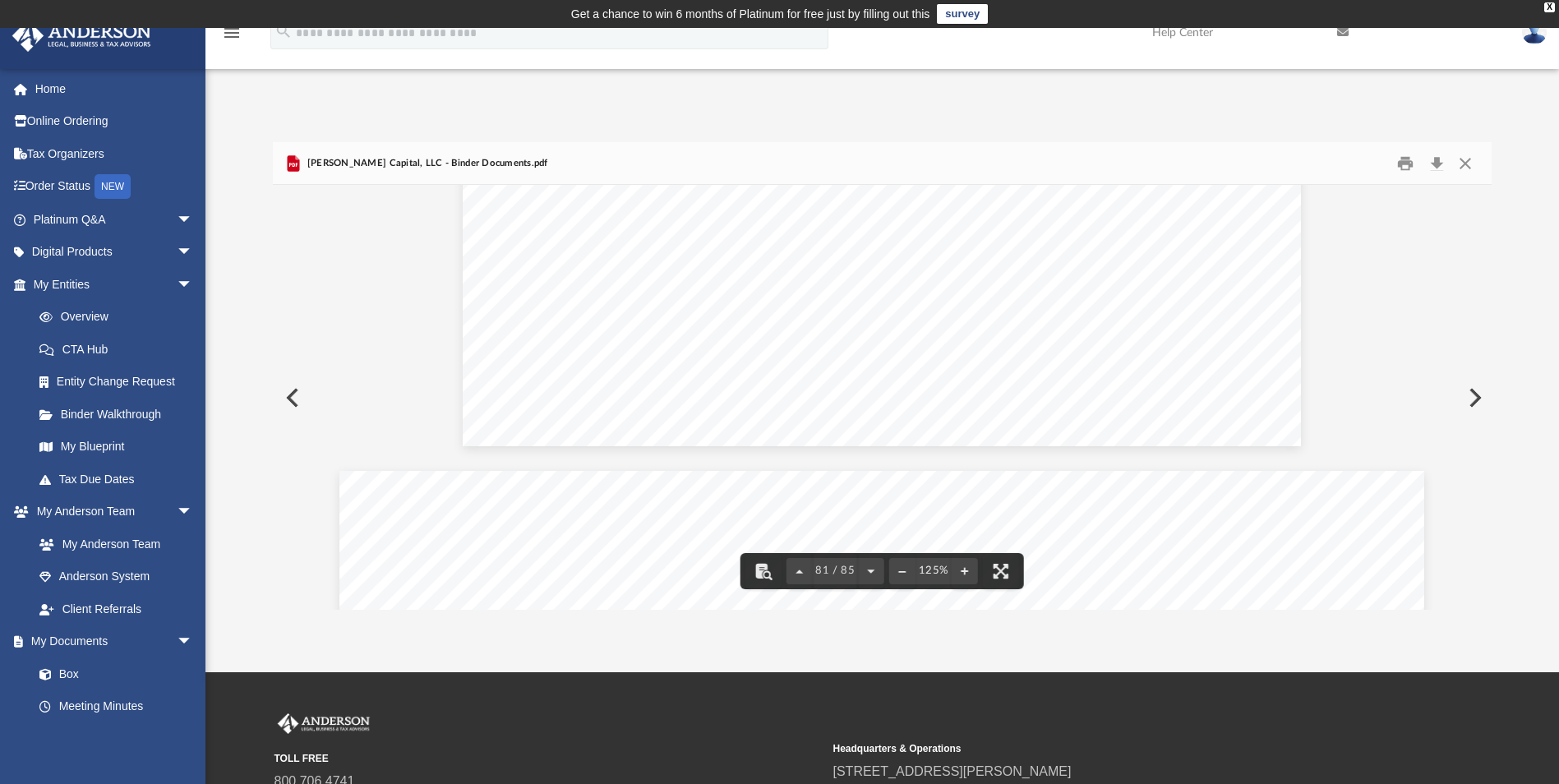
scroll to position [89553, 0]
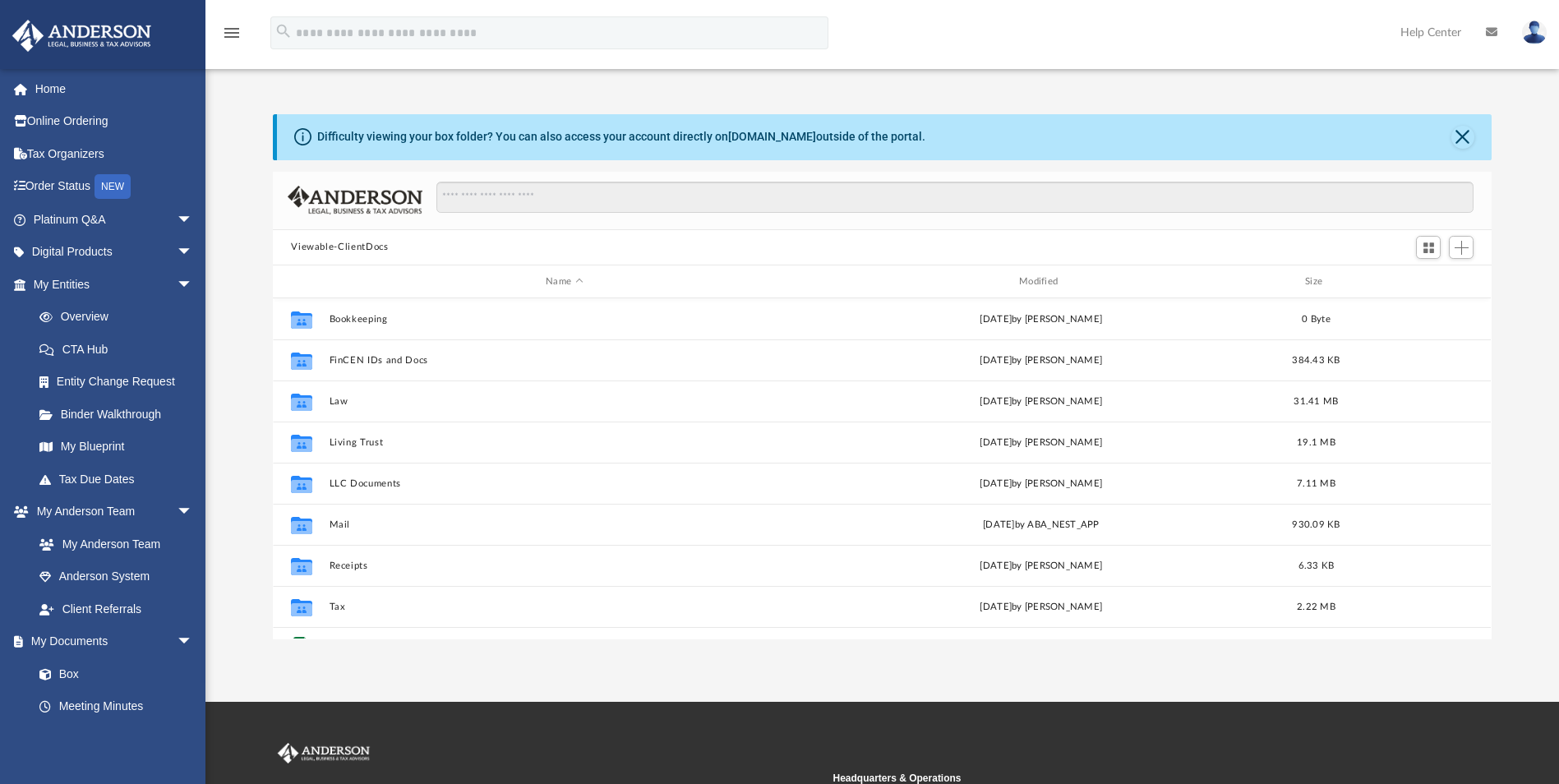
scroll to position [362, 1206]
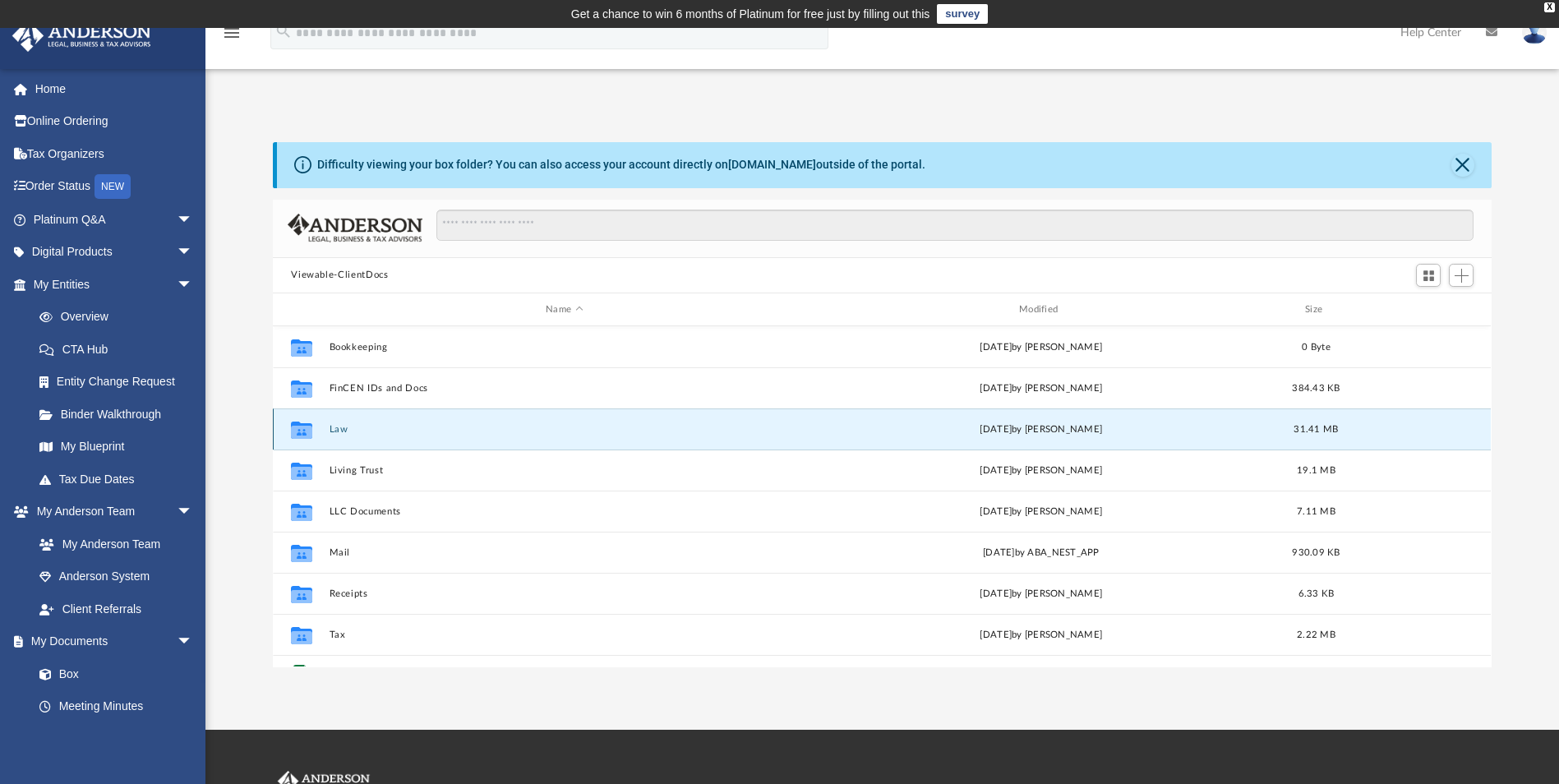
click at [341, 428] on button "Law" at bounding box center [564, 429] width 470 height 11
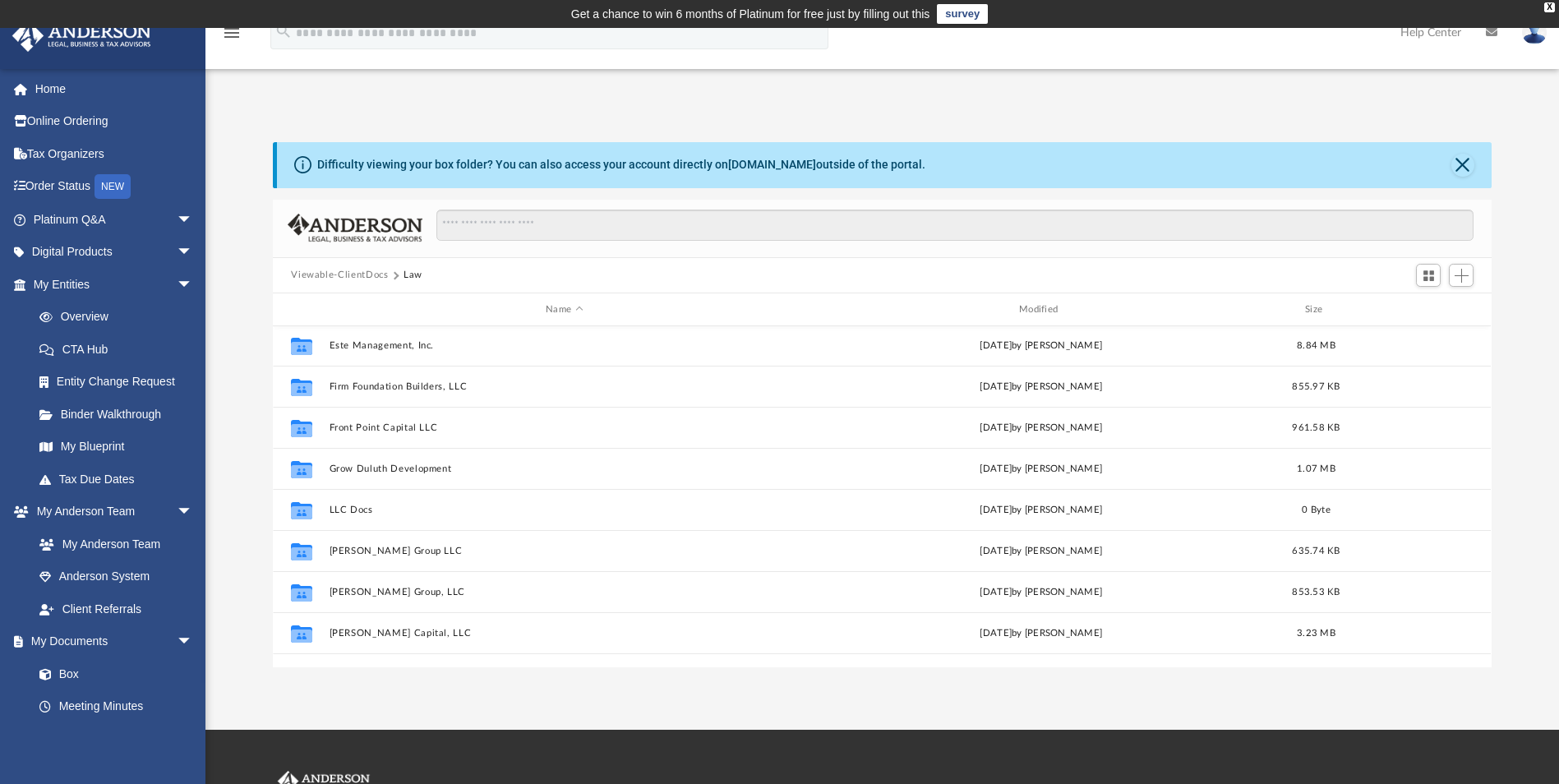
scroll to position [165, 0]
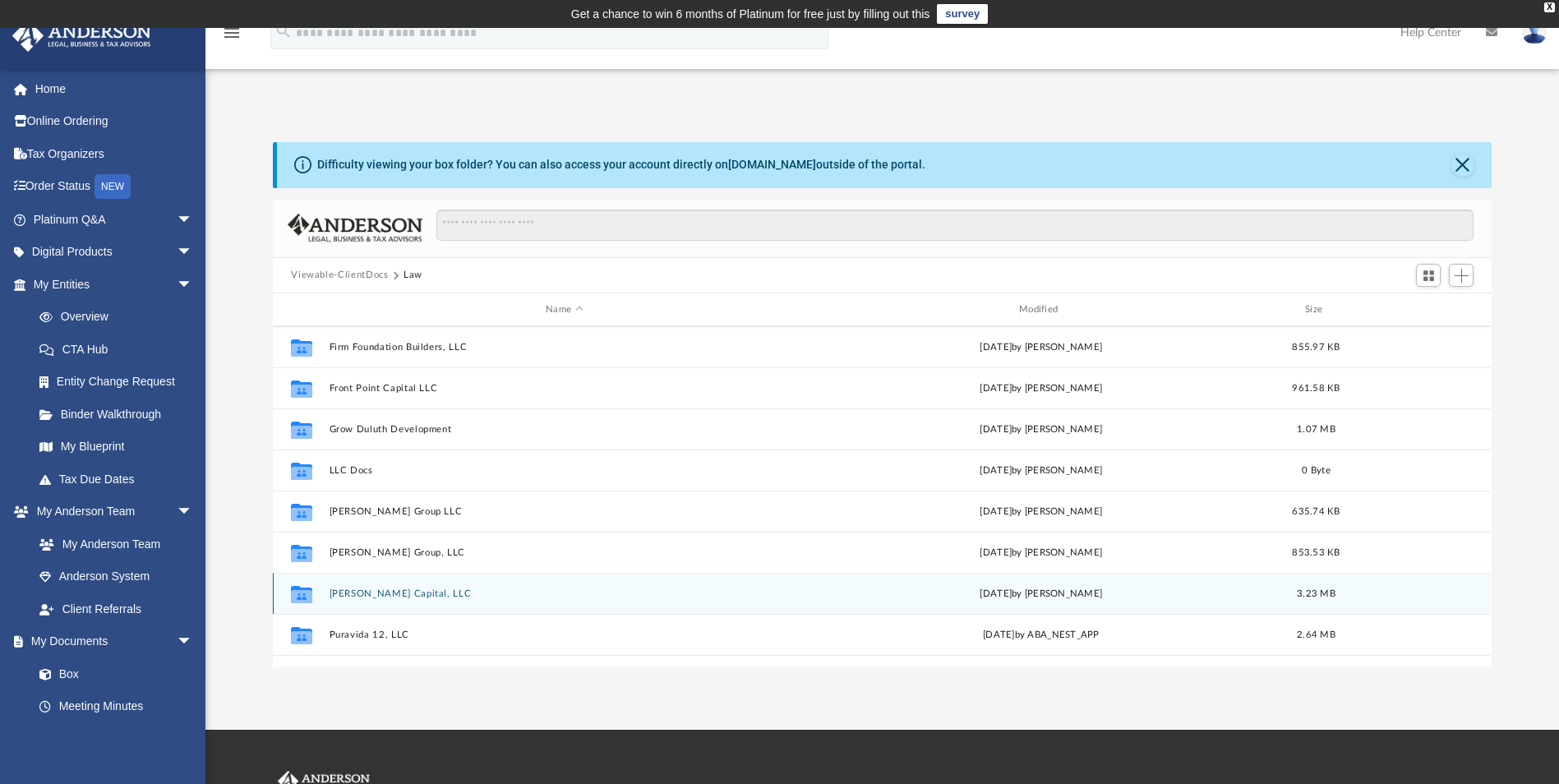
click at [361, 597] on button "[PERSON_NAME] Capital, LLC" at bounding box center [564, 593] width 470 height 11
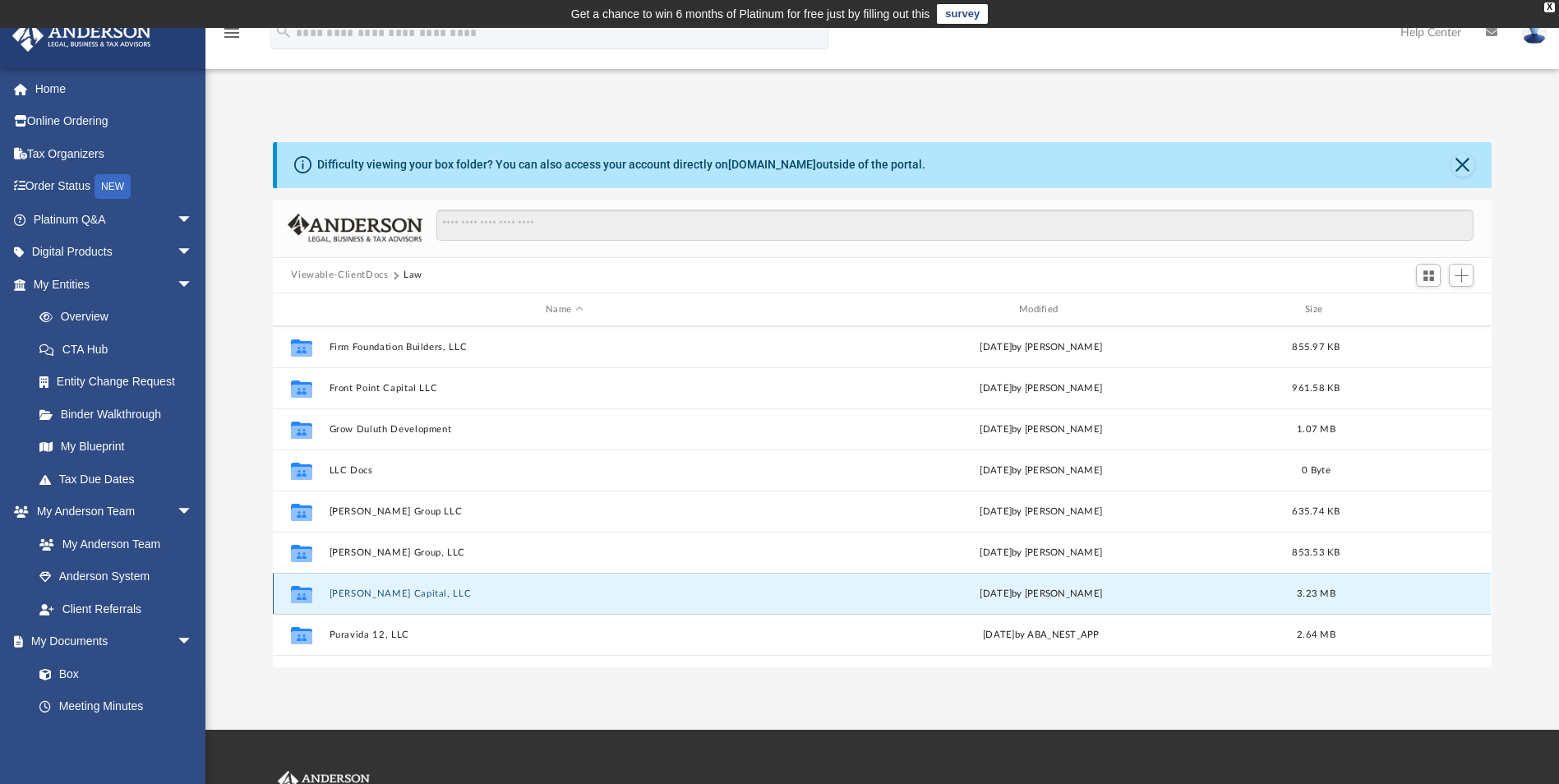
click at [361, 597] on button "[PERSON_NAME] Capital, LLC" at bounding box center [564, 593] width 470 height 11
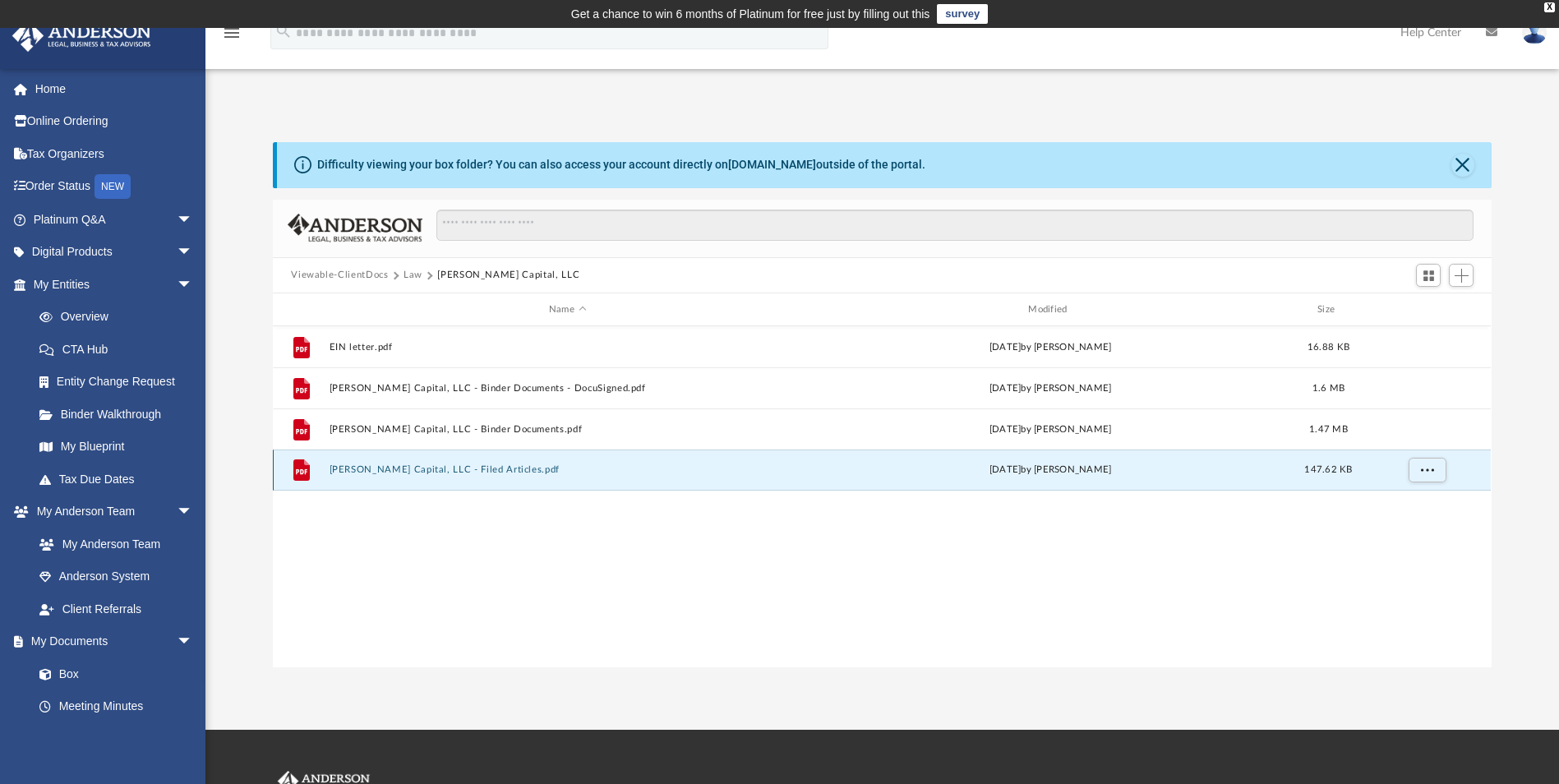
click at [451, 465] on button "[PERSON_NAME] Capital, LLC - Filed Articles.pdf" at bounding box center [567, 470] width 476 height 11
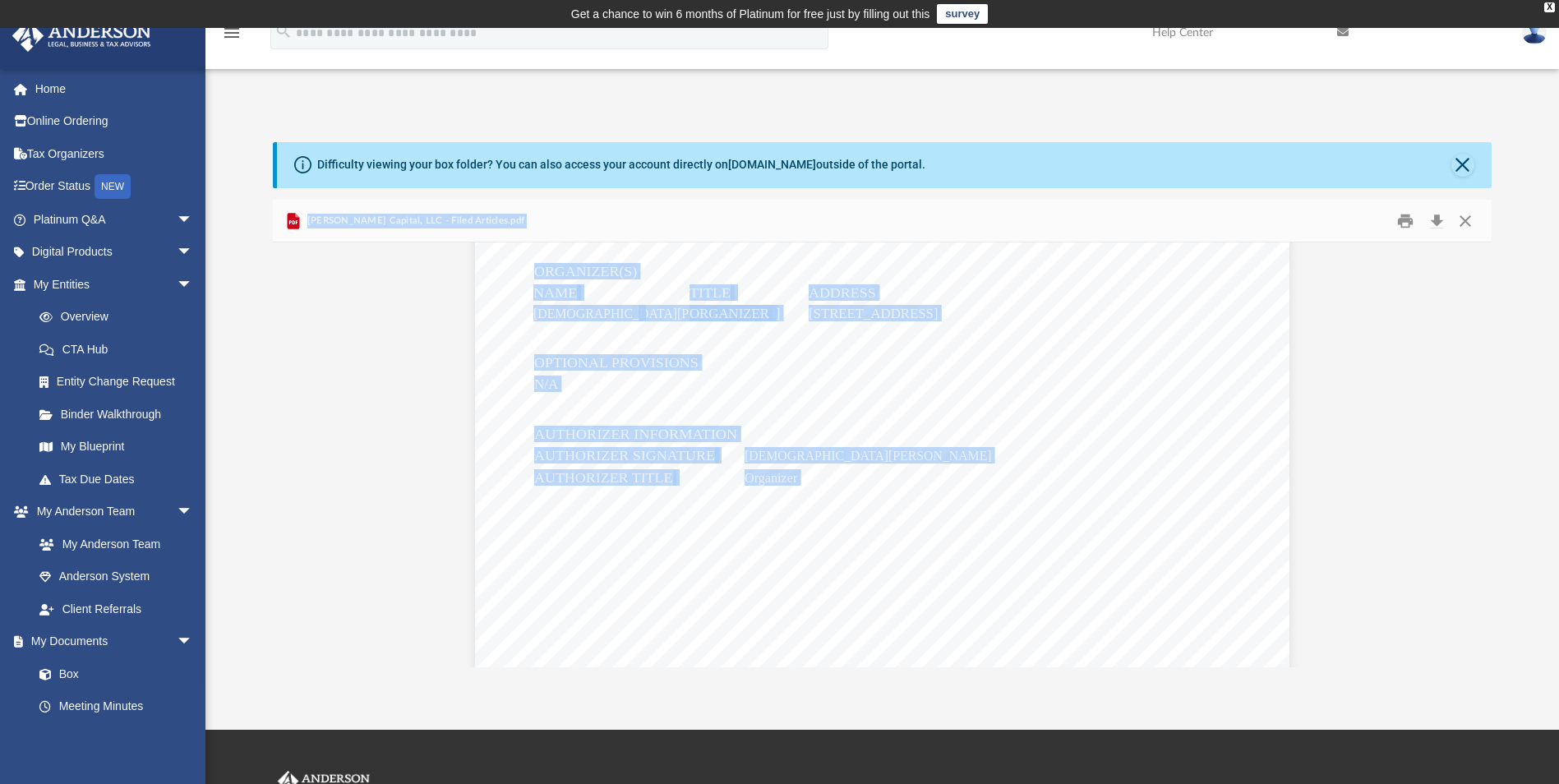
scroll to position [1356, 0]
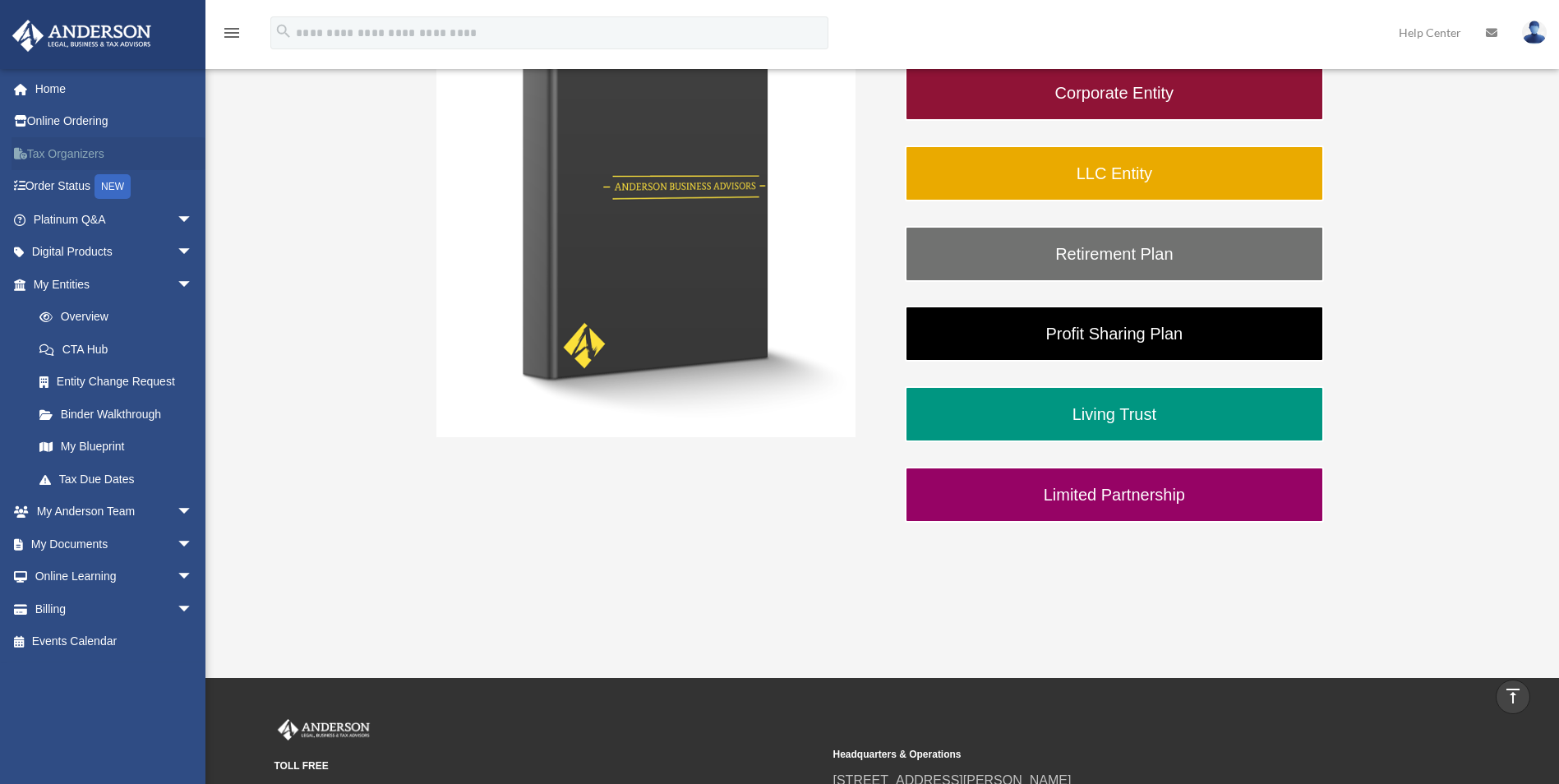
scroll to position [250, 0]
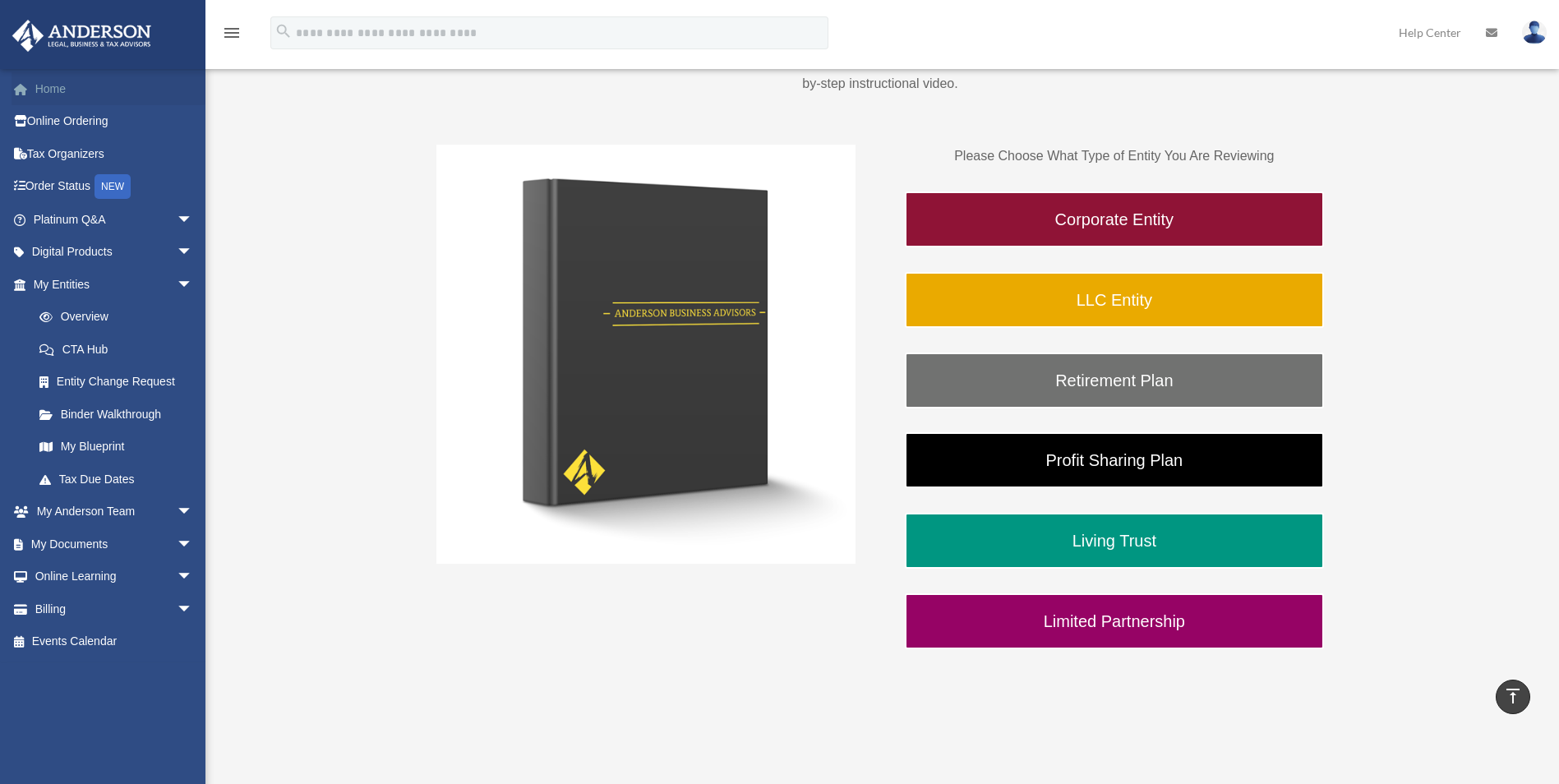
click at [81, 96] on link "Home" at bounding box center [115, 88] width 207 height 33
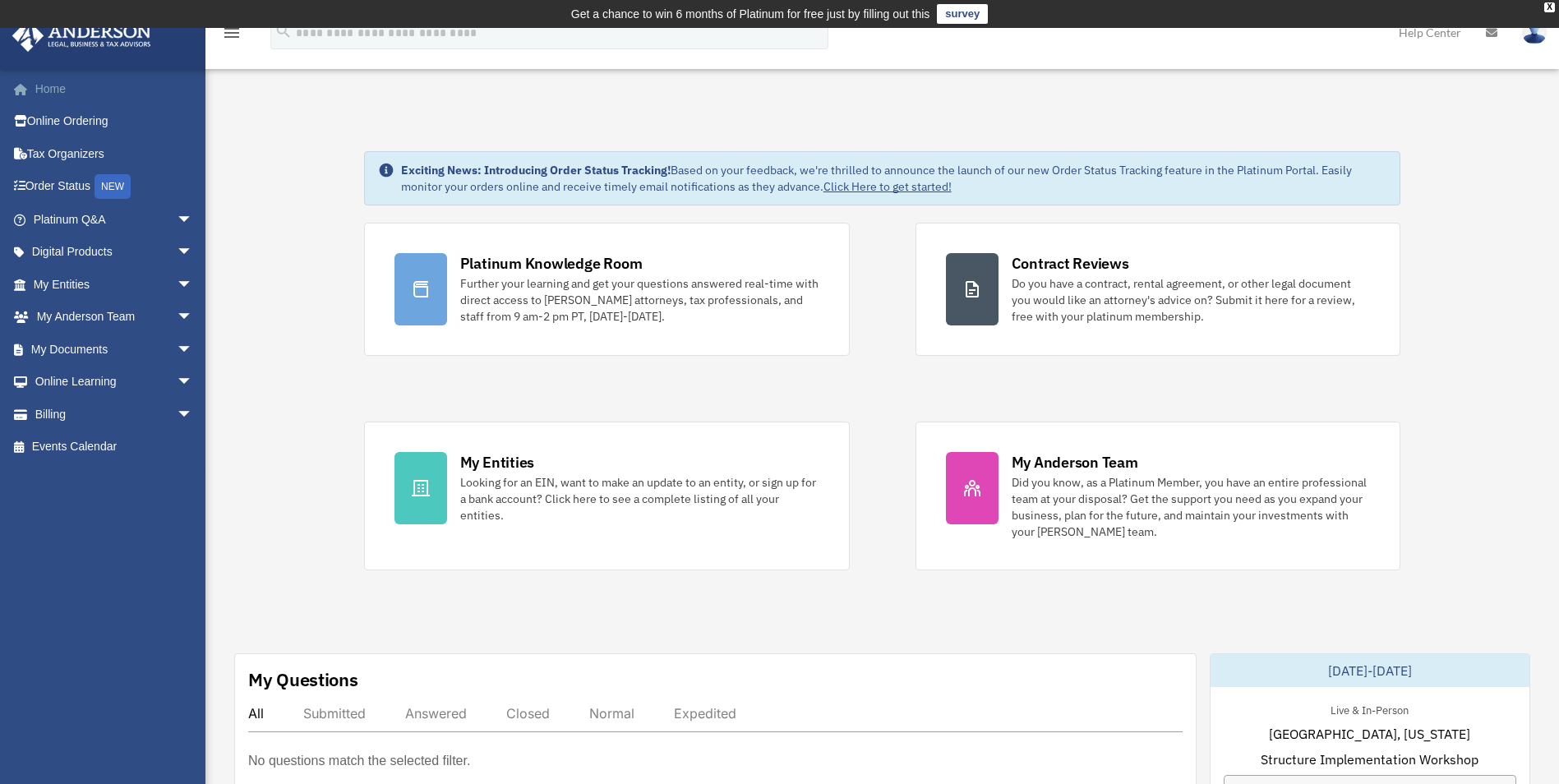
click at [71, 93] on link "Home" at bounding box center [115, 88] width 207 height 33
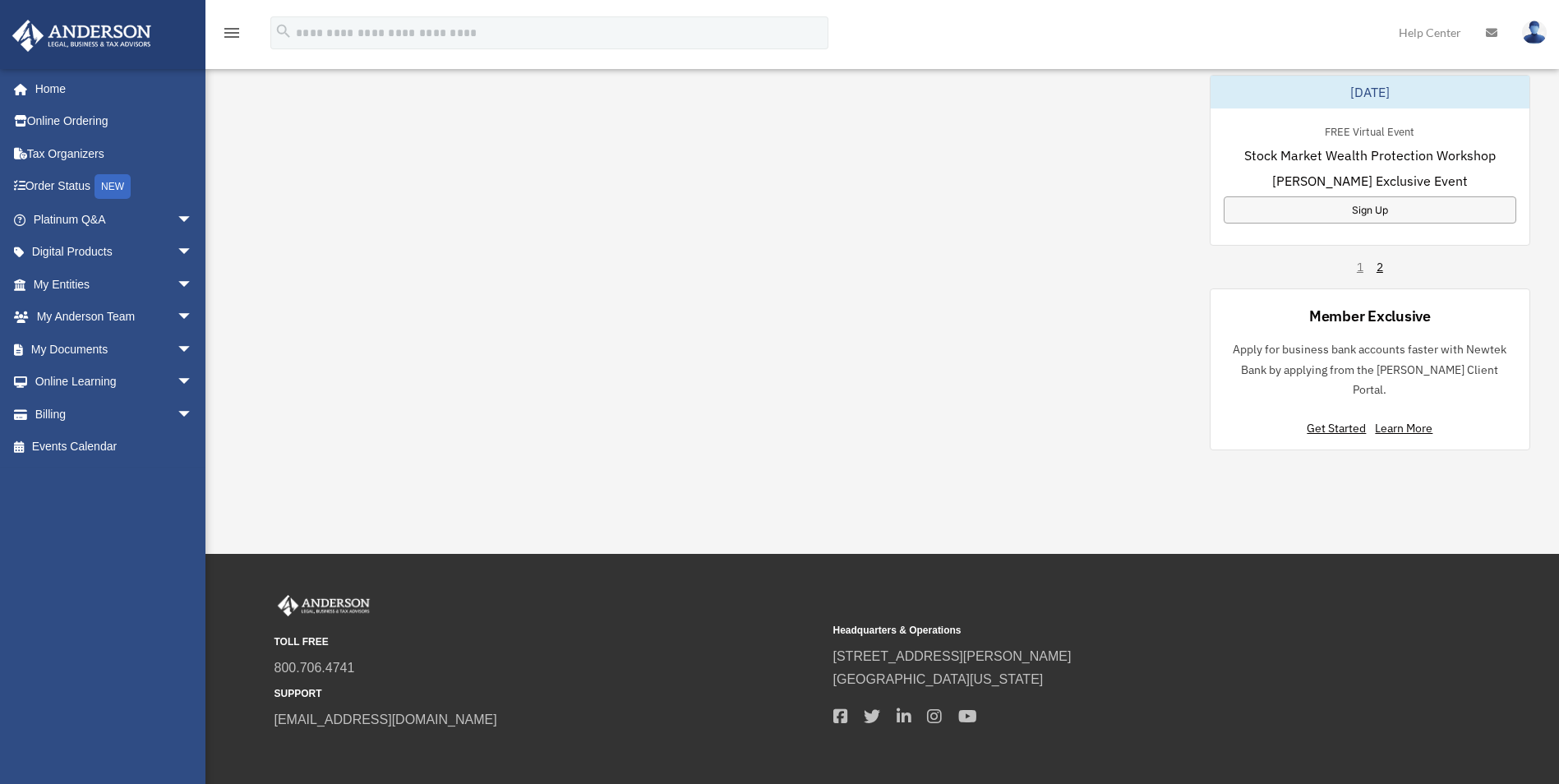
scroll to position [1189, 0]
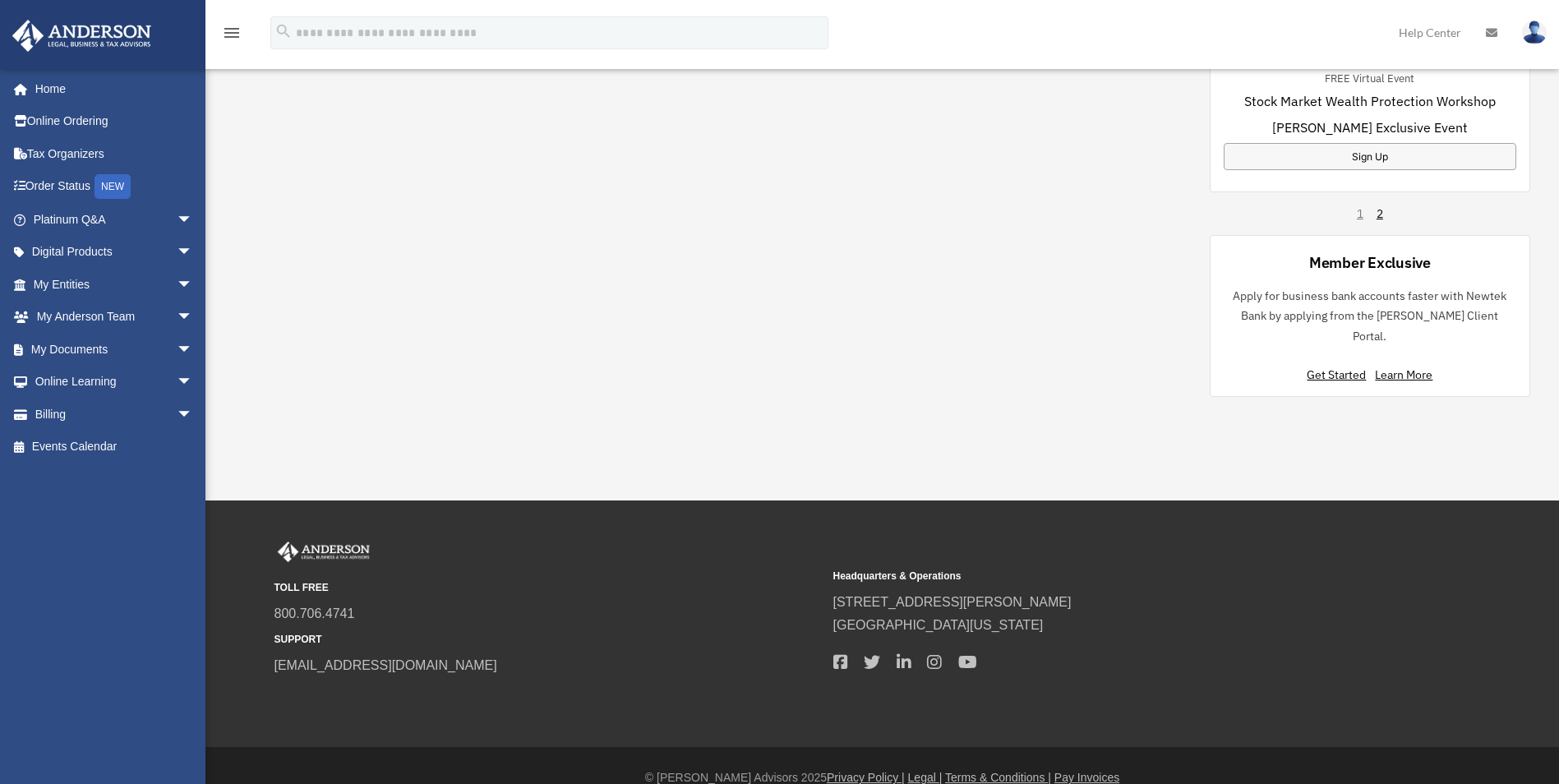
scroll to position [1188, 0]
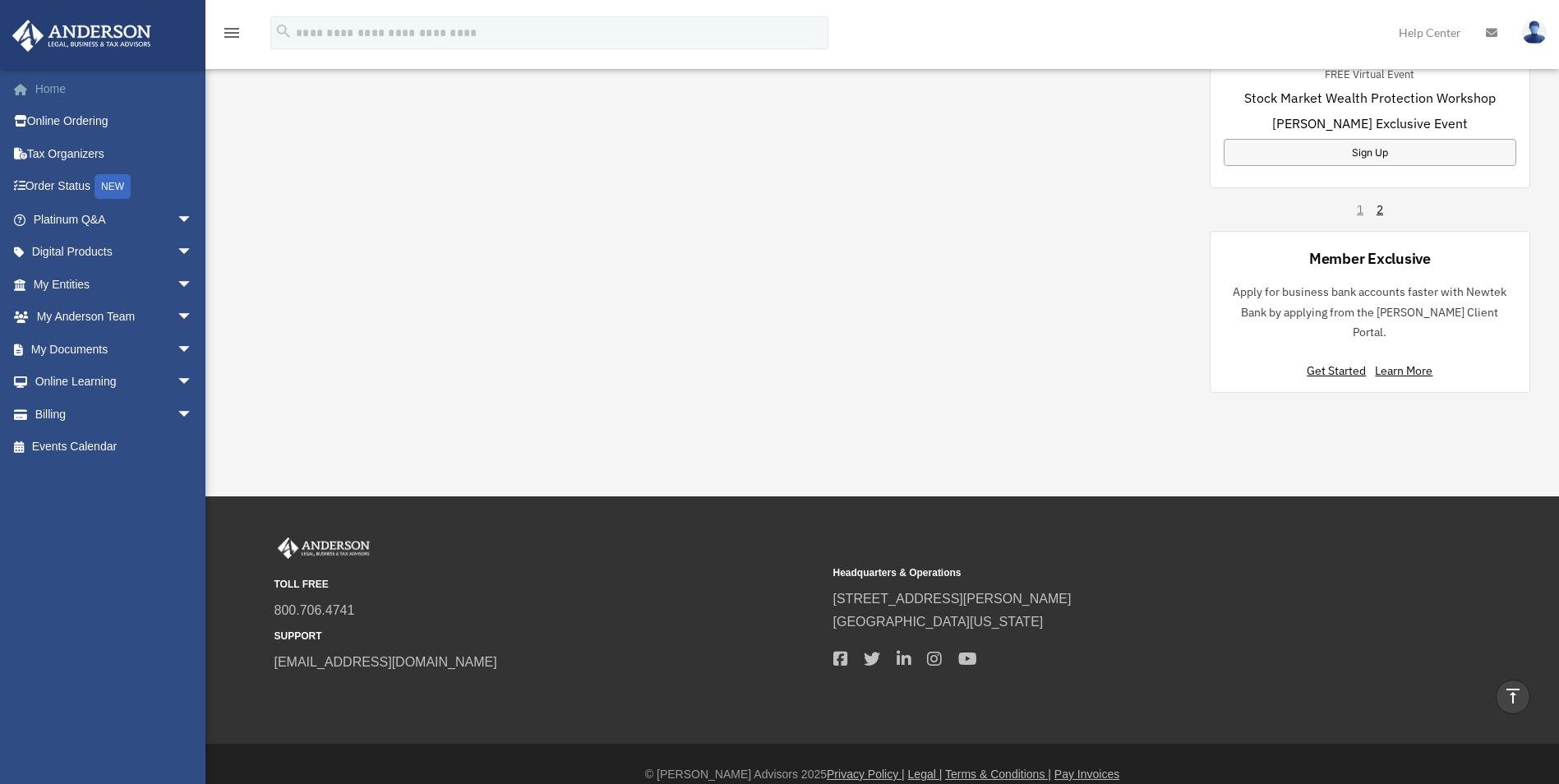
click at [97, 86] on link "Home" at bounding box center [115, 88] width 207 height 33
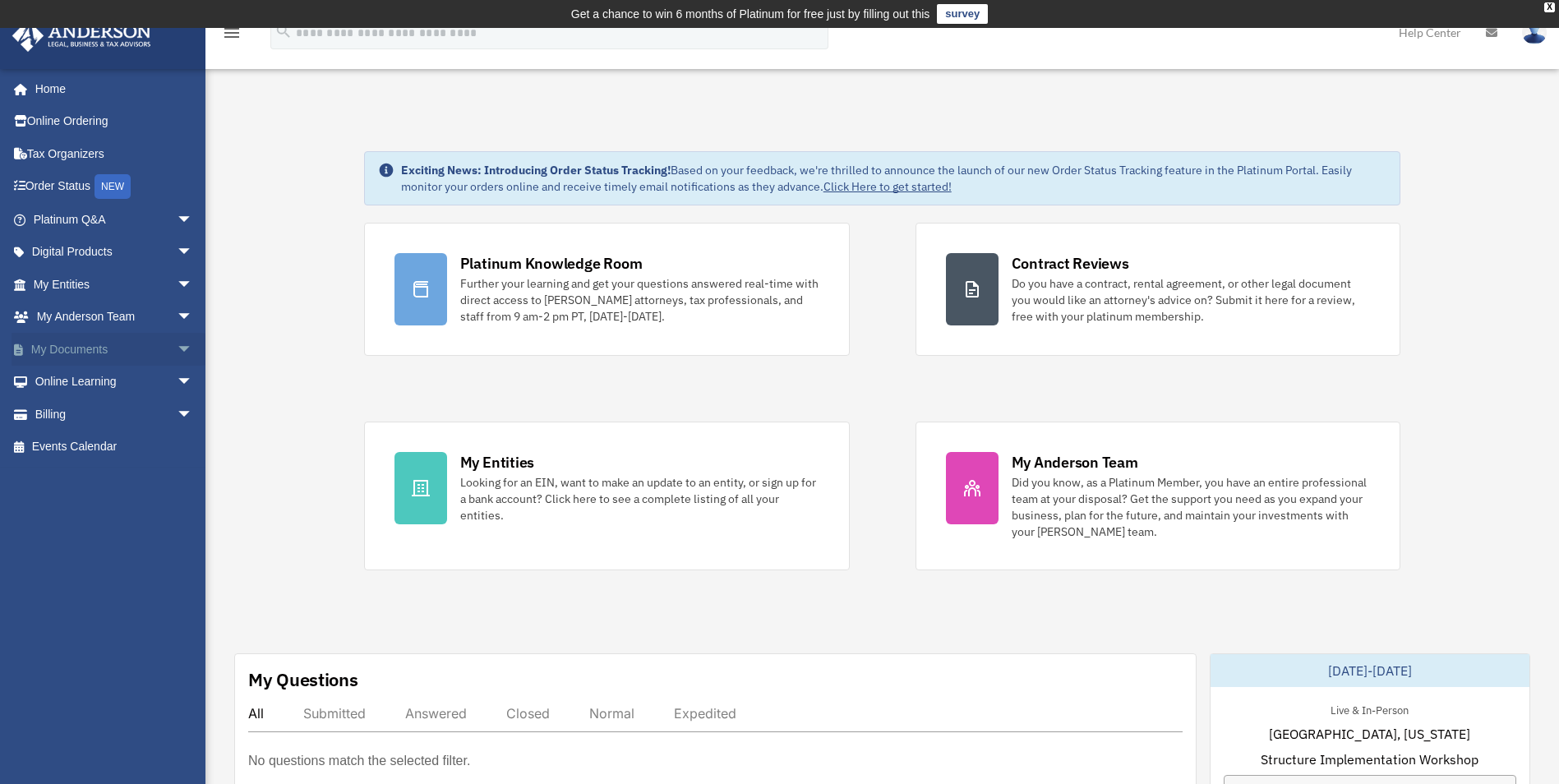
click at [176, 356] on span "arrow_drop_down" at bounding box center [192, 349] width 33 height 34
click at [107, 382] on link "Box" at bounding box center [120, 382] width 195 height 33
click at [65, 384] on link "Box" at bounding box center [120, 382] width 195 height 33
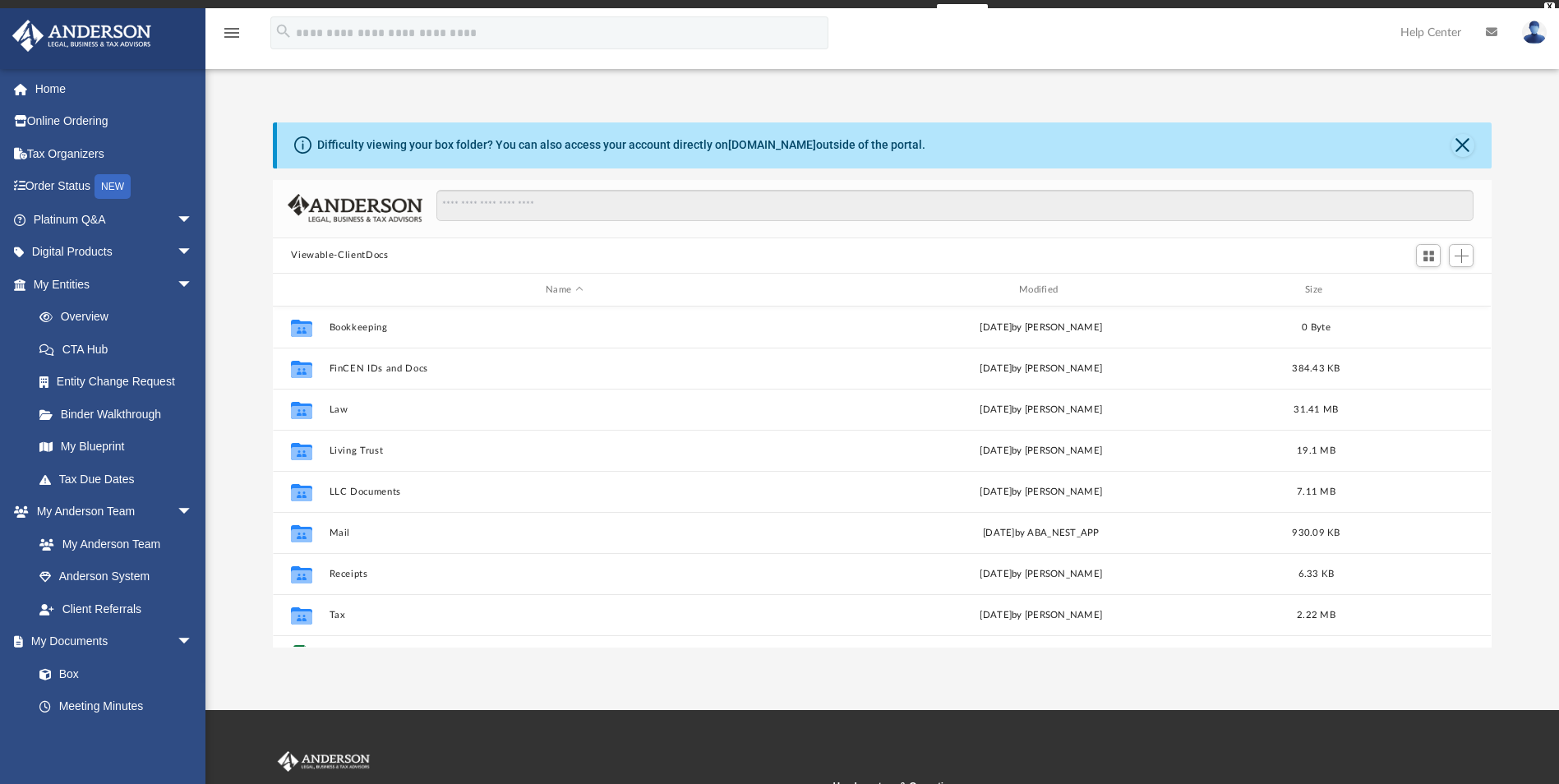
scroll to position [362, 1206]
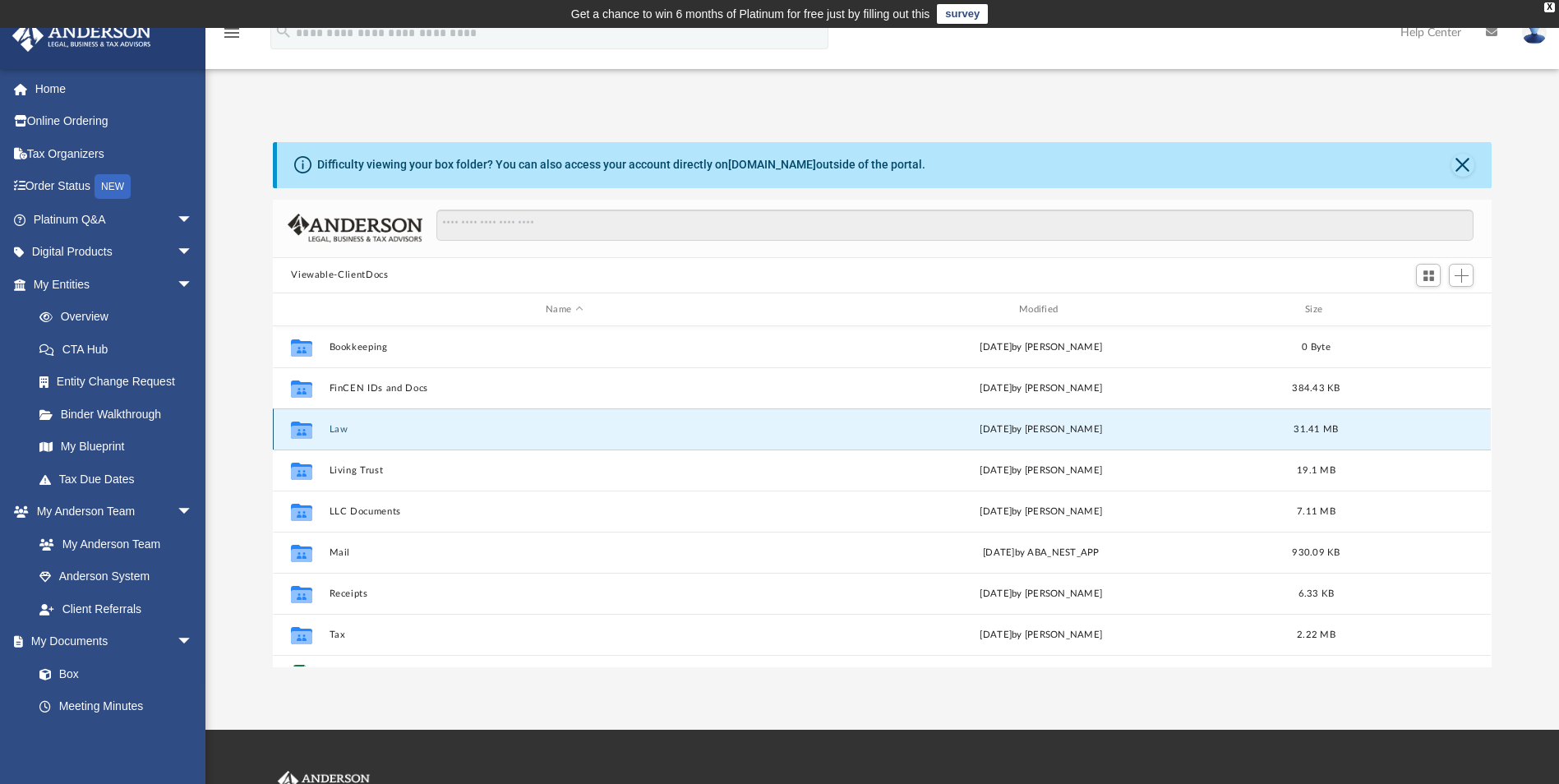
click at [329, 426] on button "Law" at bounding box center [564, 429] width 470 height 11
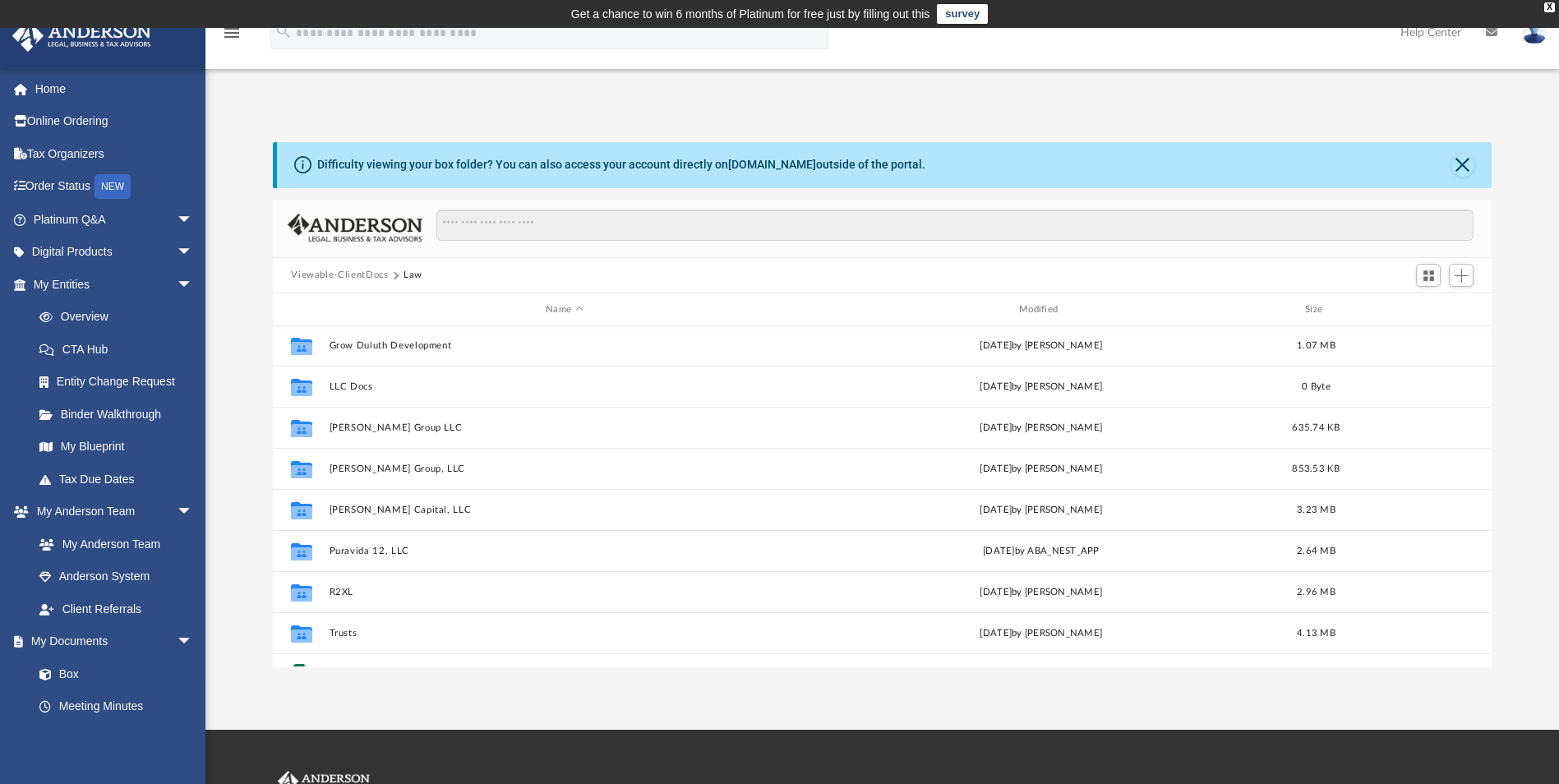
scroll to position [317, 0]
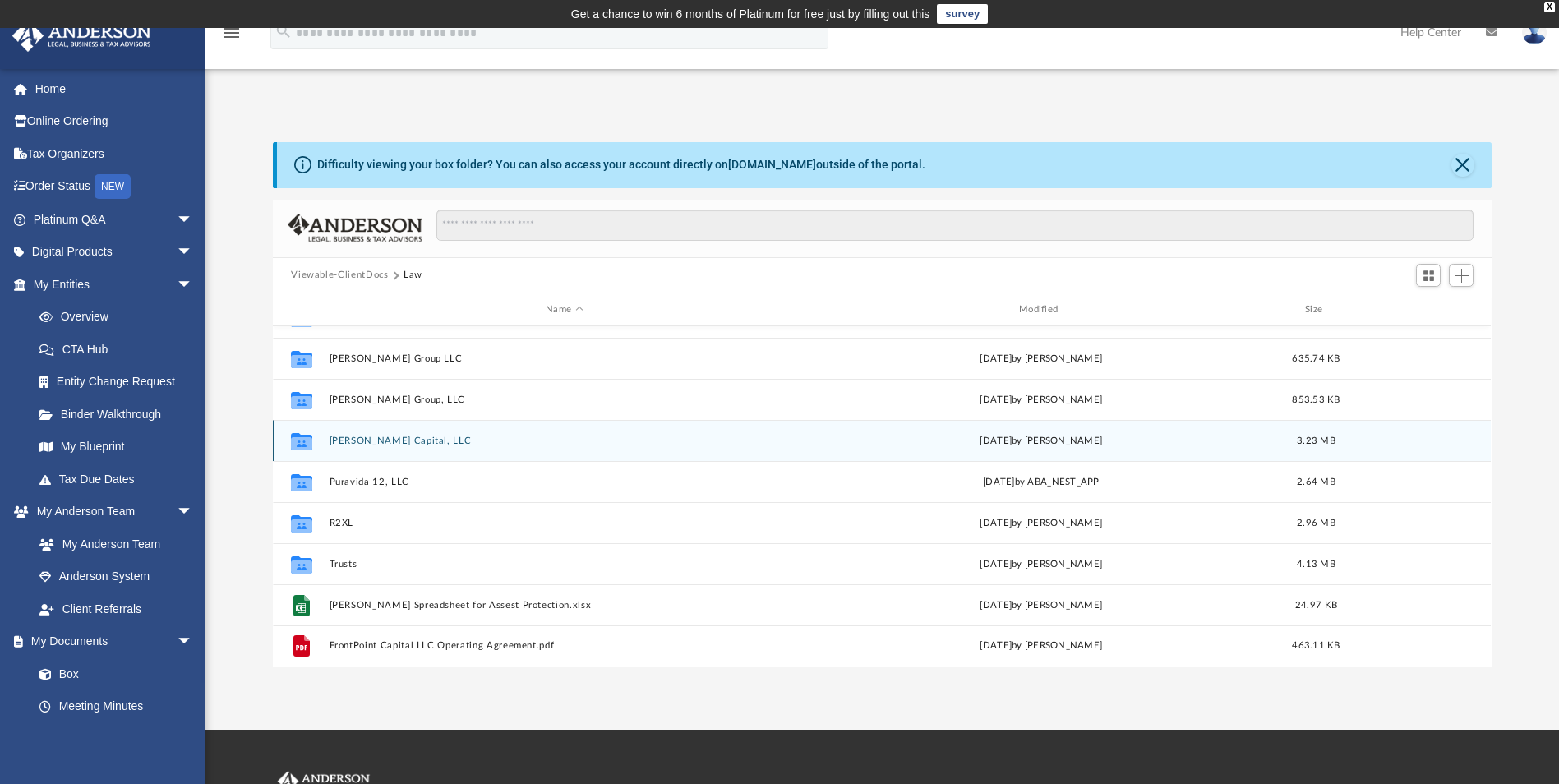
click at [337, 439] on button "Pete Shaw Capital, LLC" at bounding box center [564, 441] width 470 height 11
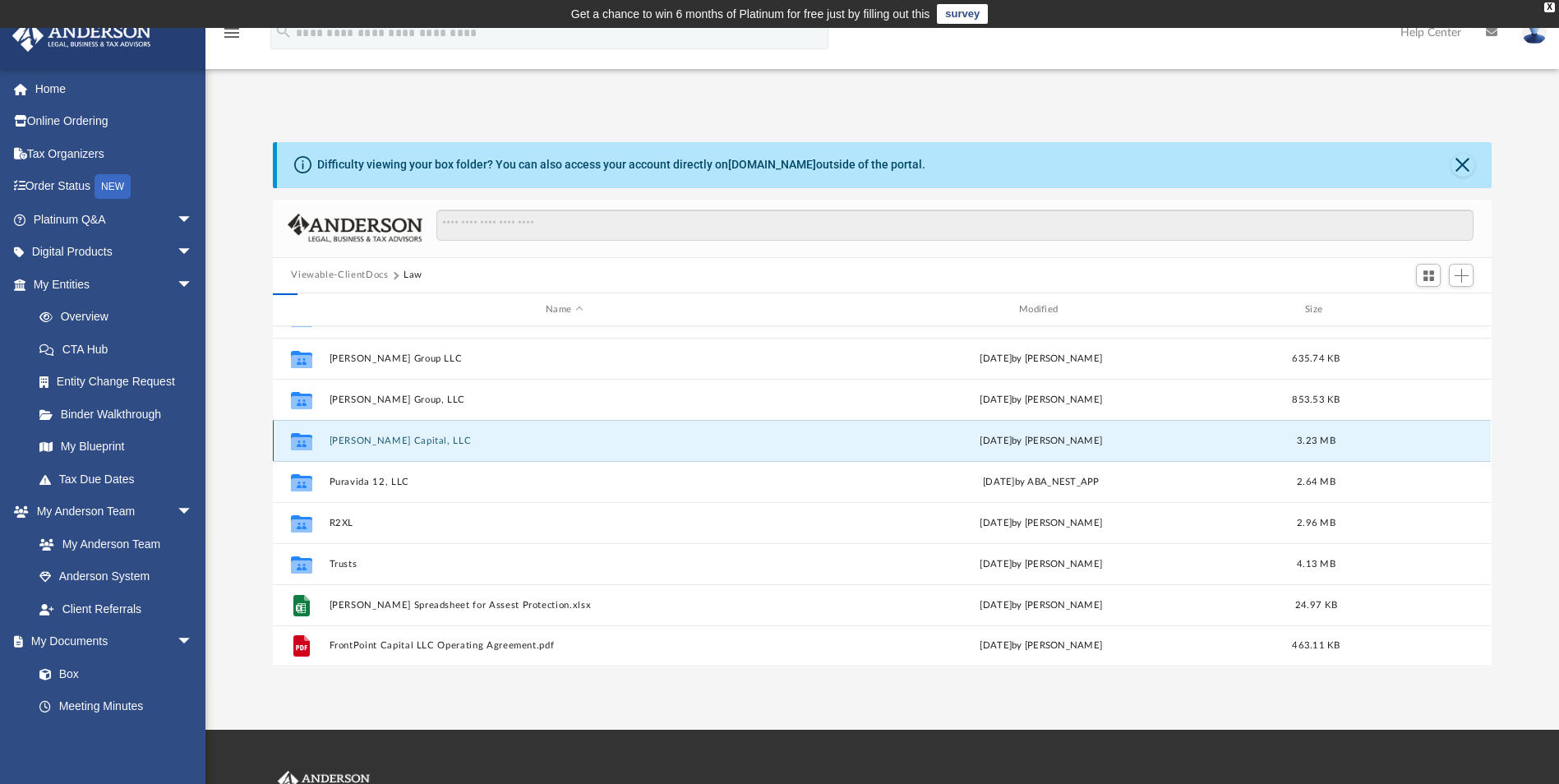
click at [337, 439] on button "Pete Shaw Capital, LLC" at bounding box center [564, 441] width 470 height 11
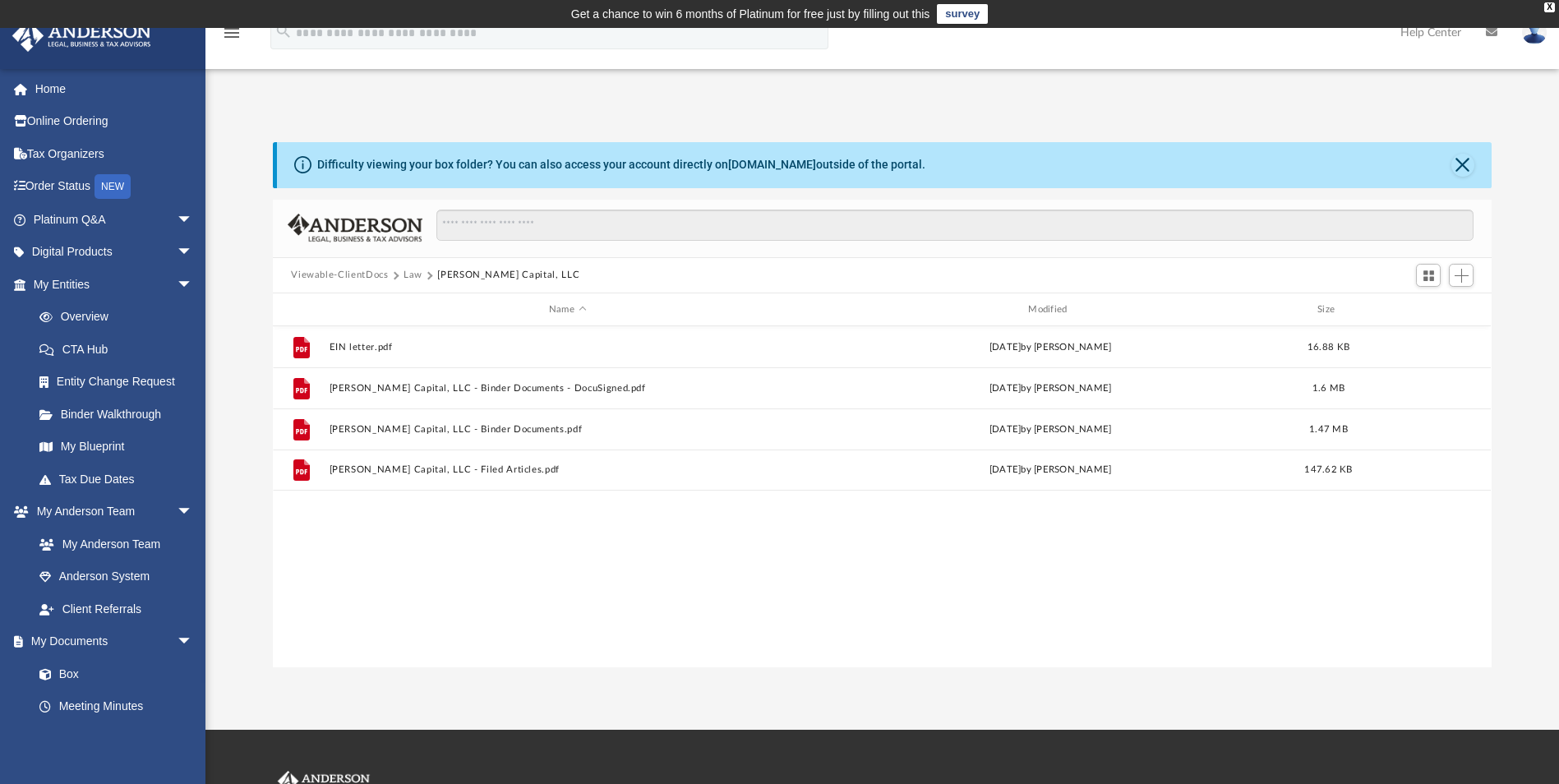
scroll to position [0, 0]
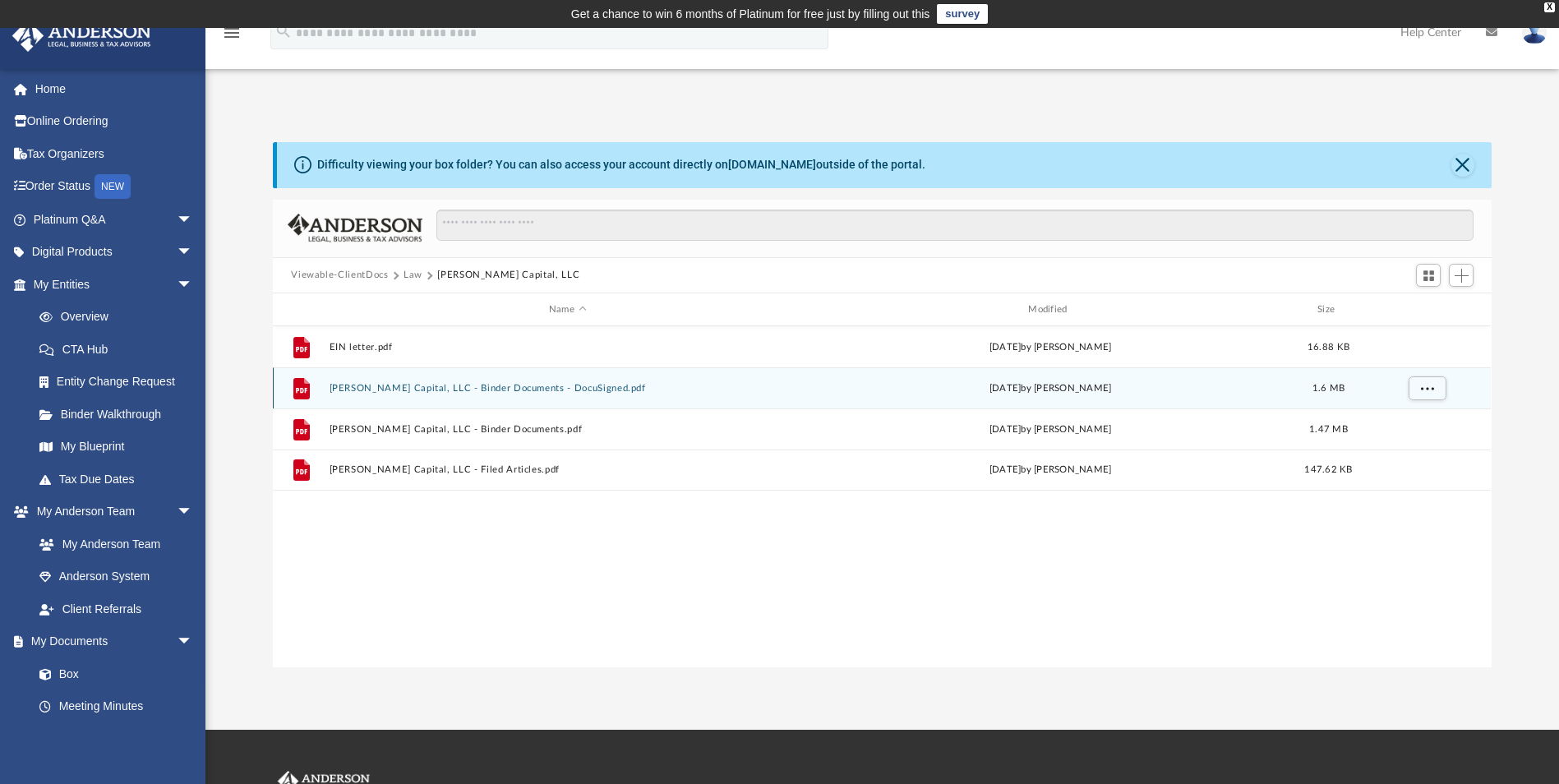
click at [422, 388] on button "Pete Shaw Capital, LLC - Binder Documents - DocuSigned.pdf" at bounding box center [567, 388] width 476 height 11
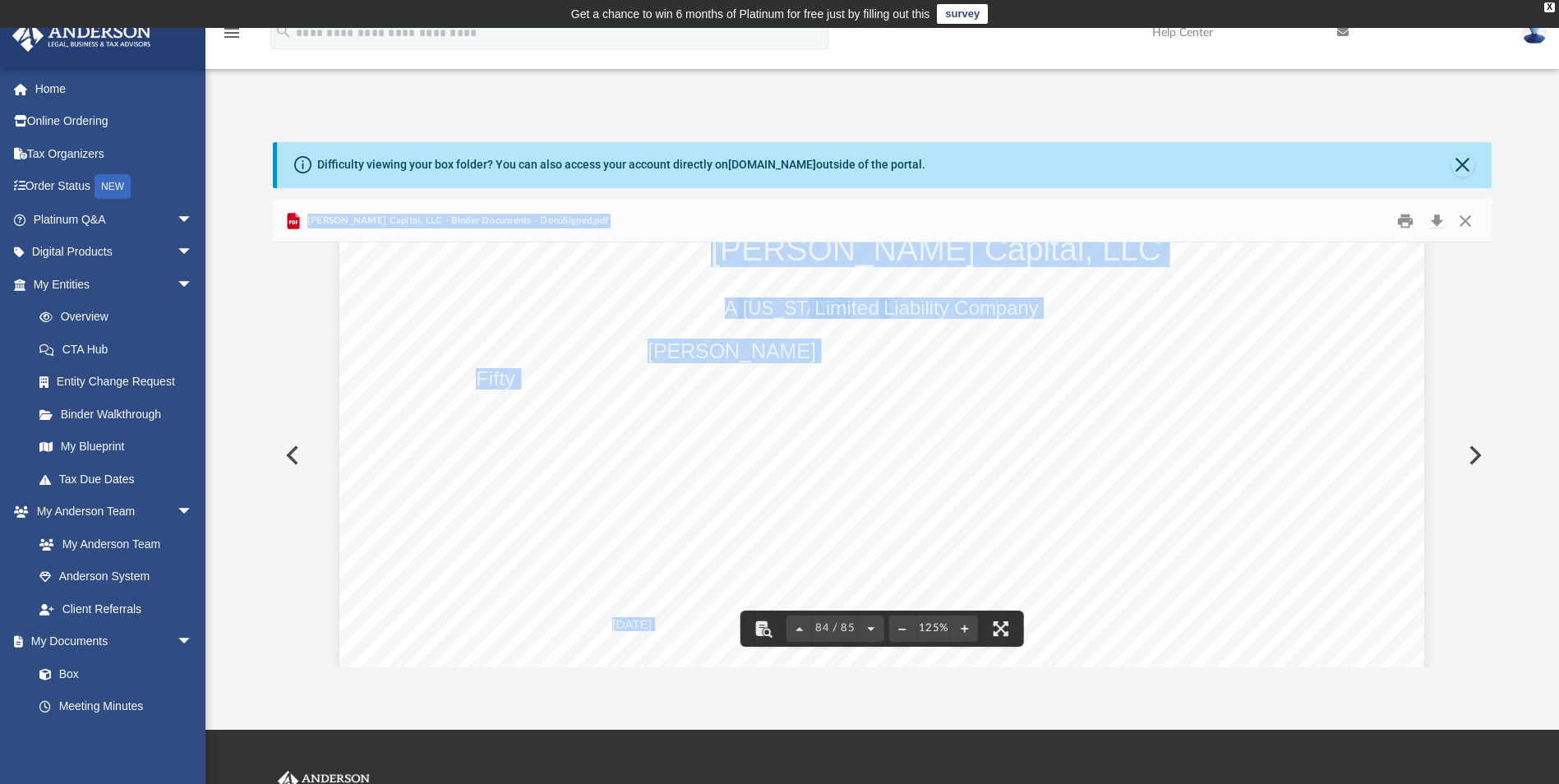
scroll to position [91957, 0]
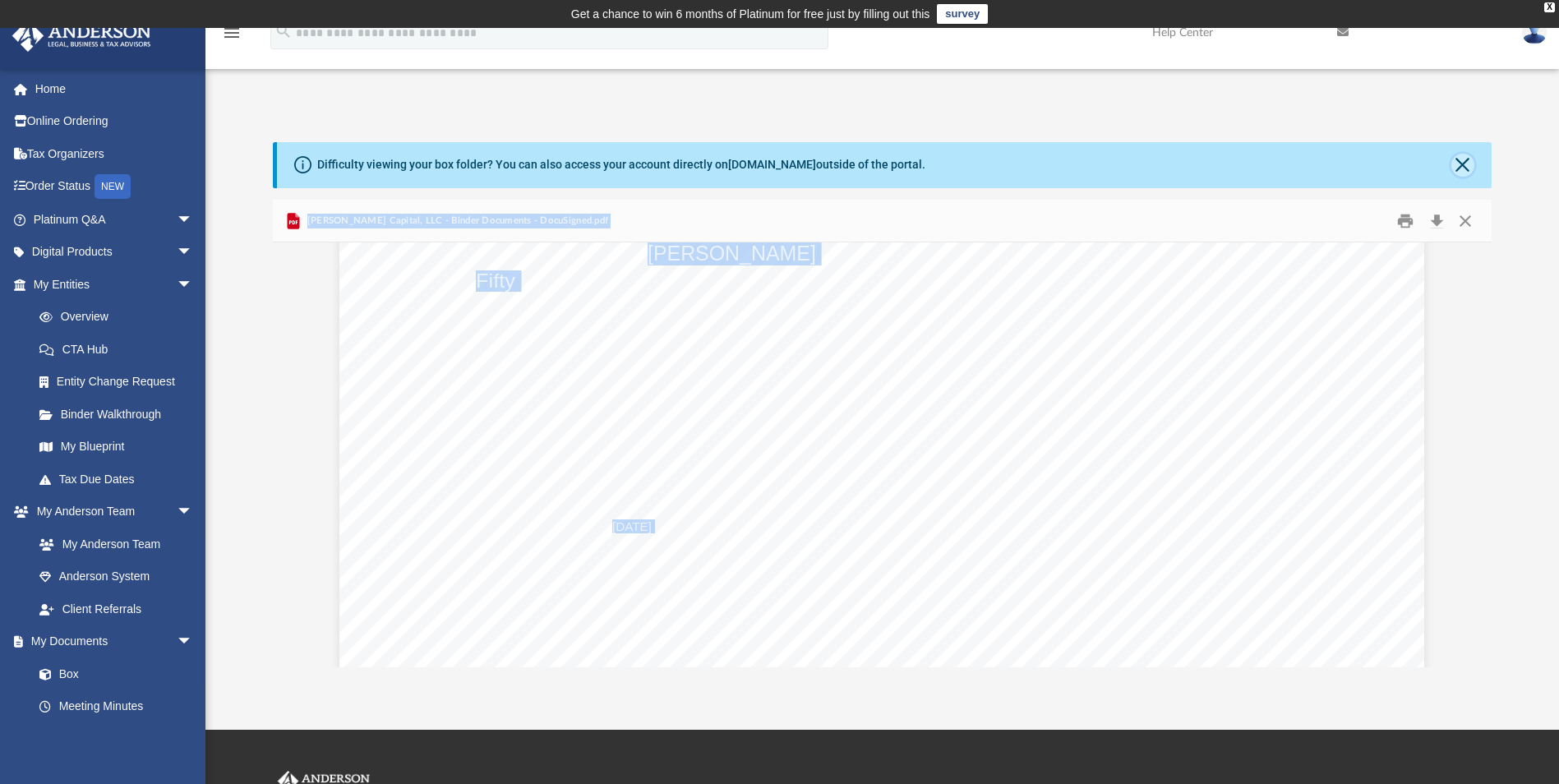
click at [1460, 170] on button "Close" at bounding box center [1462, 165] width 23 height 23
